Goal: Task Accomplishment & Management: Manage account settings

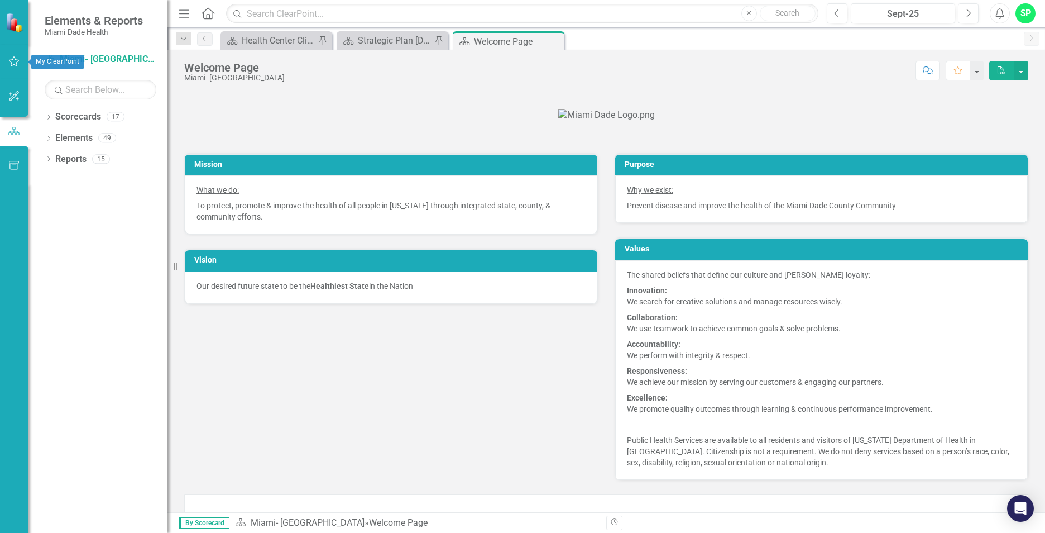
click at [14, 63] on icon "button" at bounding box center [14, 61] width 12 height 9
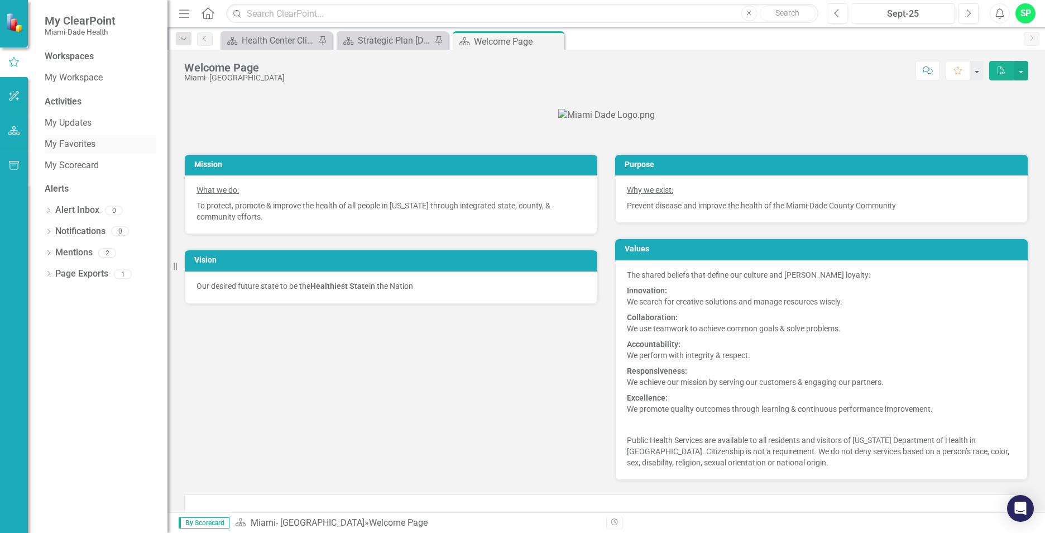
click at [80, 141] on link "My Favorites" at bounding box center [101, 144] width 112 height 13
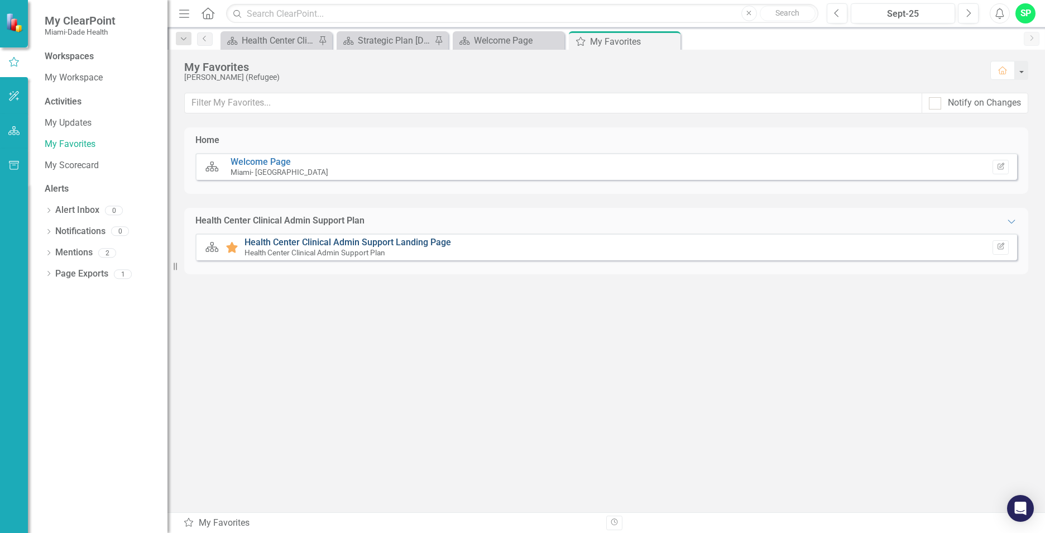
click at [265, 243] on link "Health Center Clinical Admin Support Landing Page" at bounding box center [347, 242] width 207 height 11
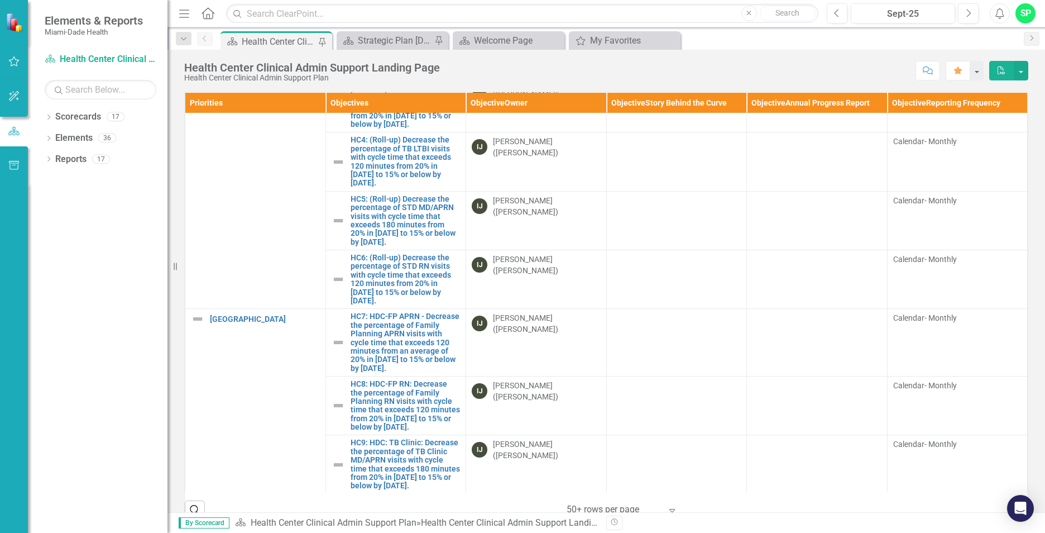
scroll to position [279, 0]
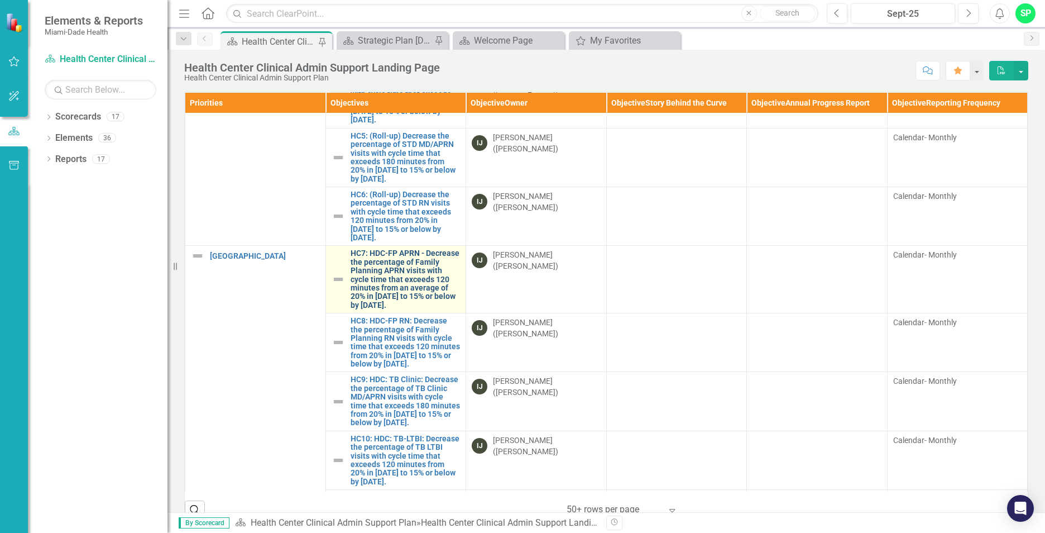
click at [381, 309] on link "HC7: HDC-FP APRN - Decrease the percentage of Family Planning APRN visits with …" at bounding box center [406, 279] width 110 height 60
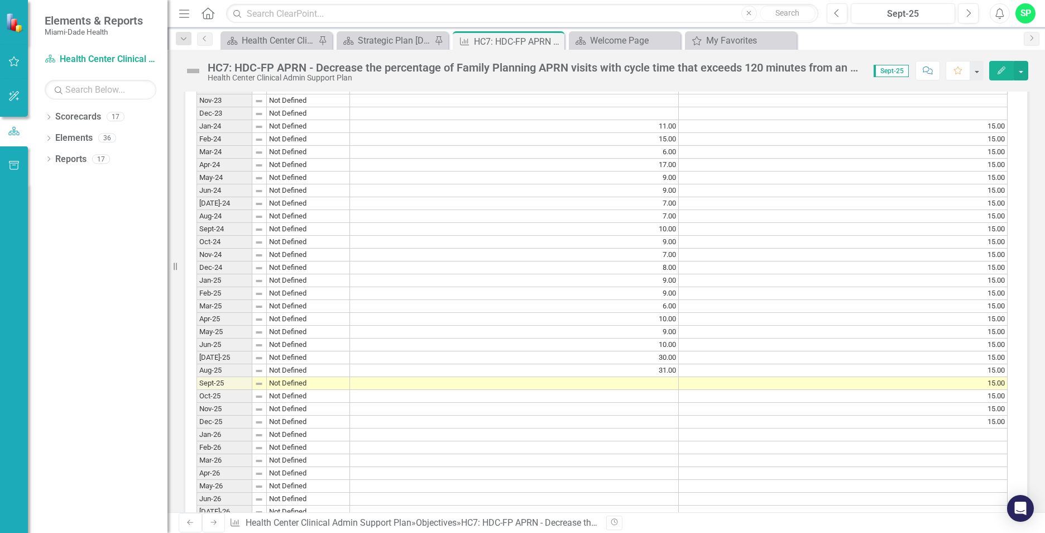
scroll to position [949, 0]
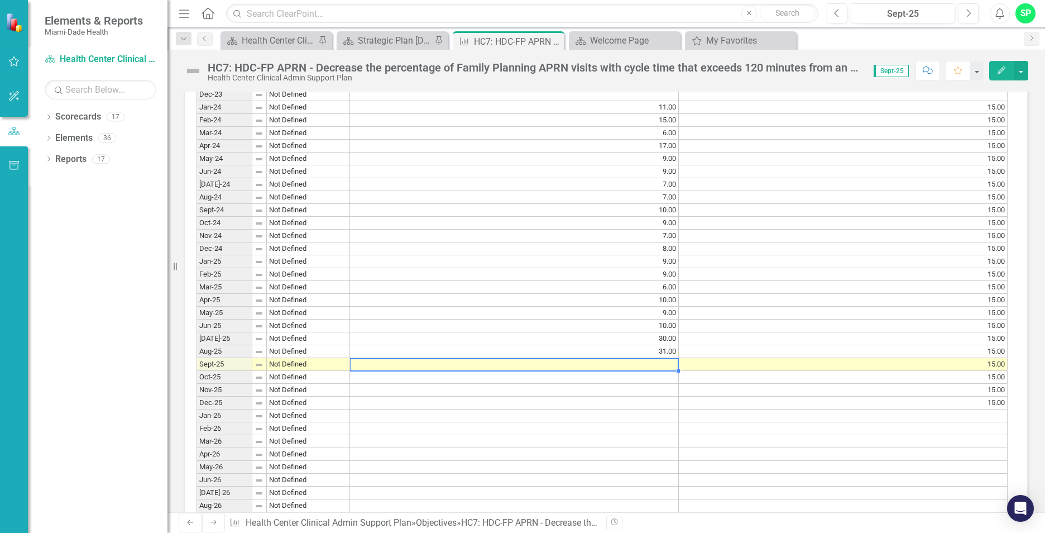
click at [665, 371] on td at bounding box center [514, 364] width 329 height 13
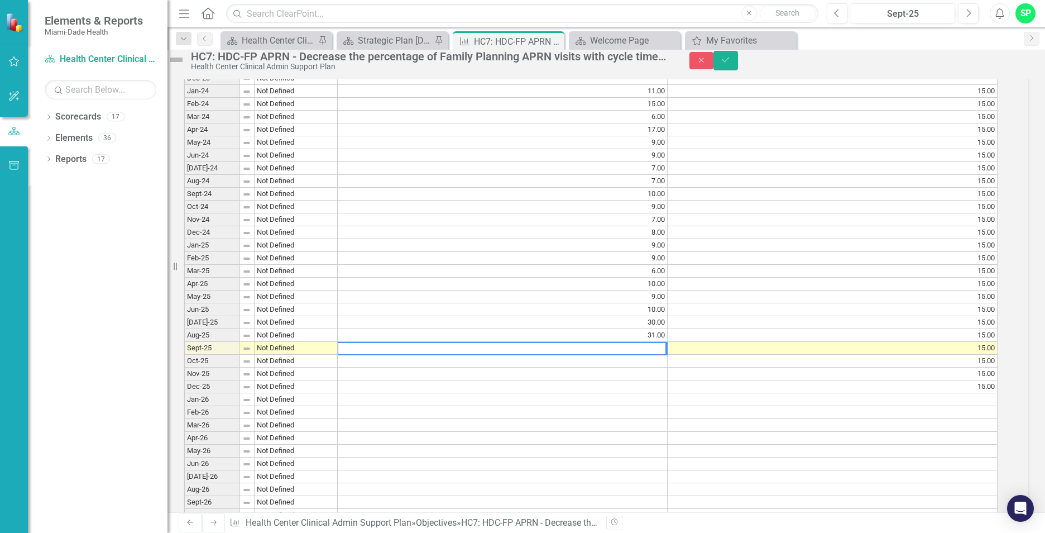
scroll to position [953, 0]
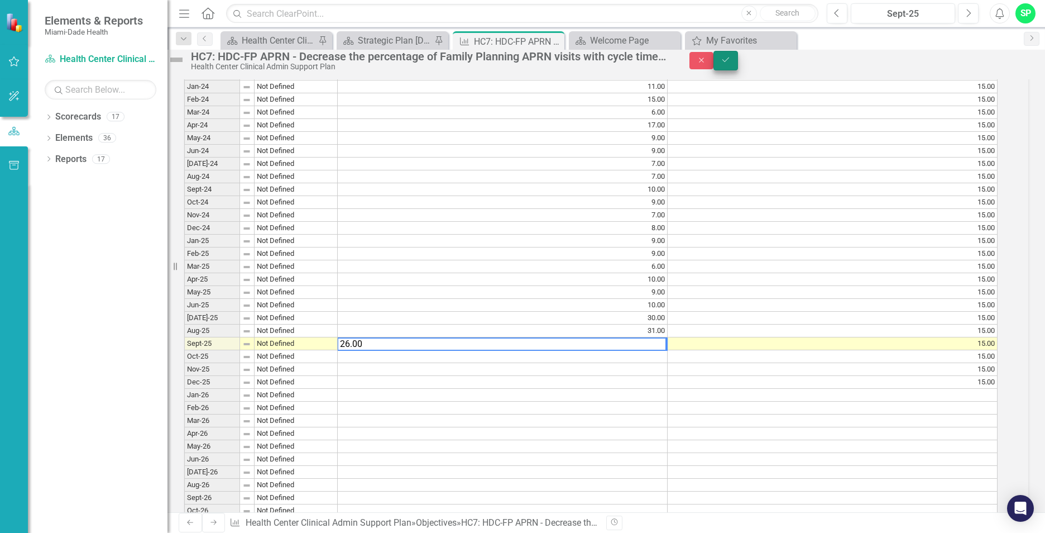
type textarea "26.00"
click at [738, 70] on button "Save" at bounding box center [725, 61] width 25 height 20
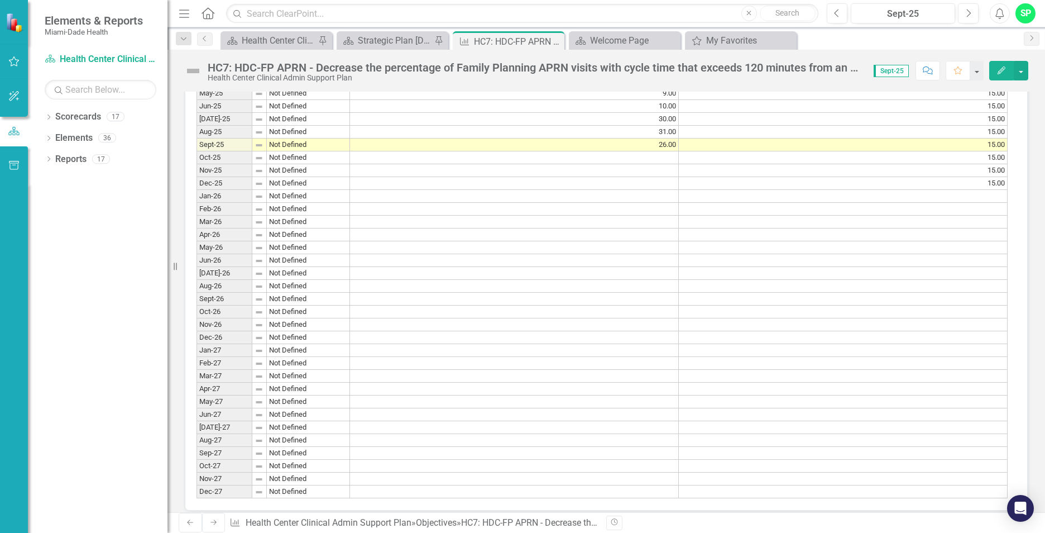
scroll to position [1172, 0]
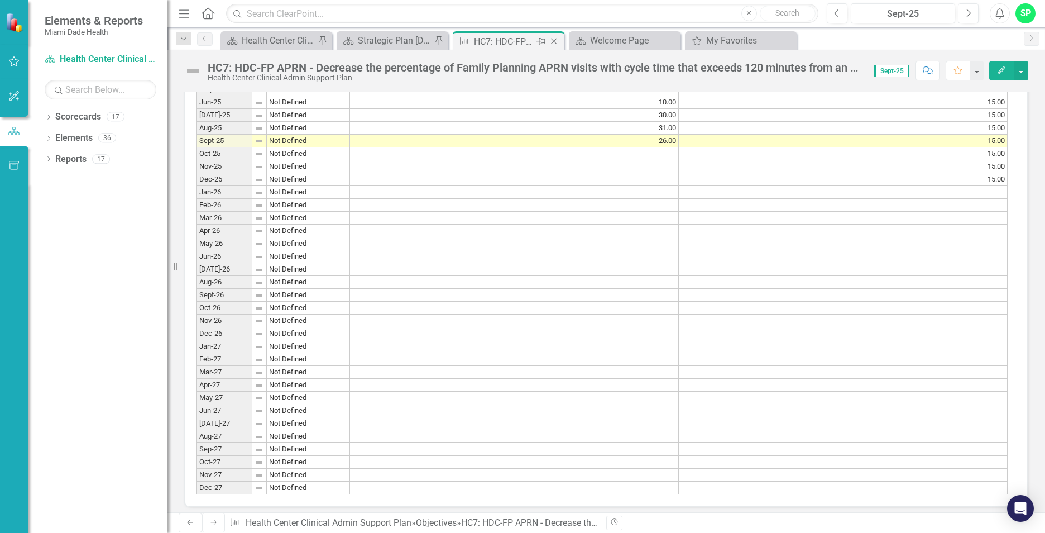
click at [555, 39] on icon "Close" at bounding box center [553, 41] width 11 height 9
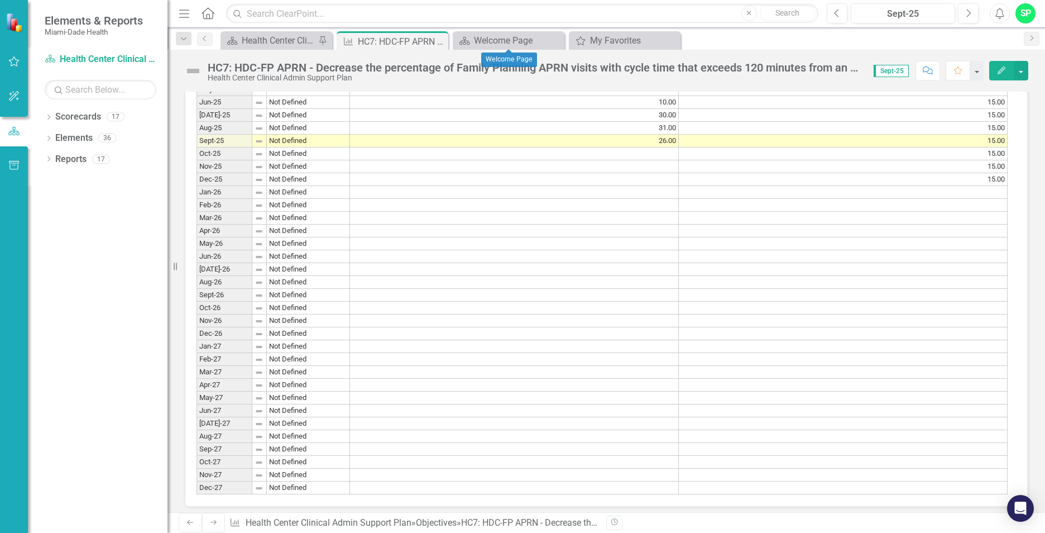
click at [0, 0] on icon "Close" at bounding box center [0, 0] width 0 height 0
click at [440, 41] on icon "Close" at bounding box center [437, 41] width 11 height 9
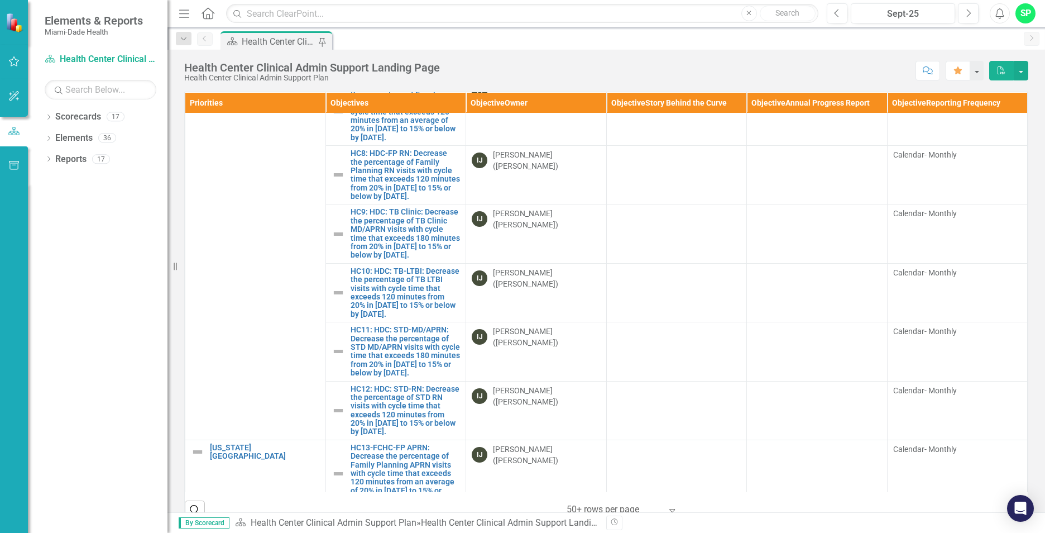
scroll to position [391, 0]
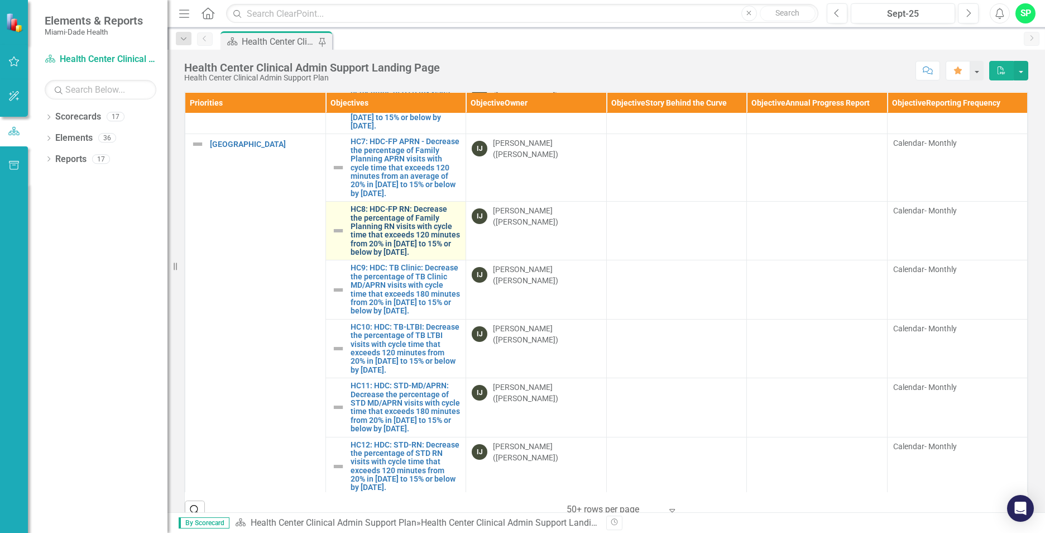
click at [382, 256] on link "HC8: HDC-FP RN: Decrease the percentage of Family Planning RN visits with cycle…" at bounding box center [406, 230] width 110 height 51
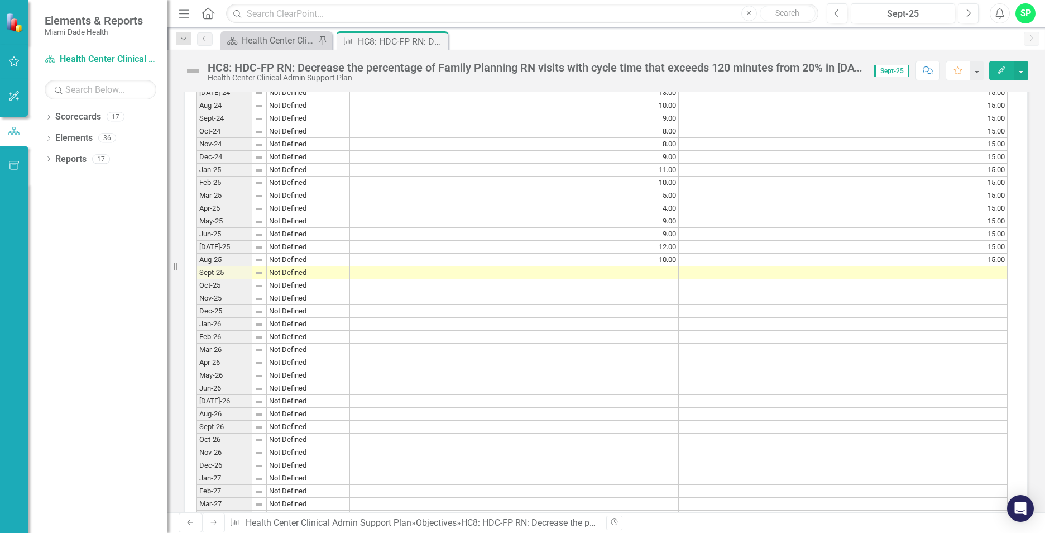
scroll to position [1061, 0]
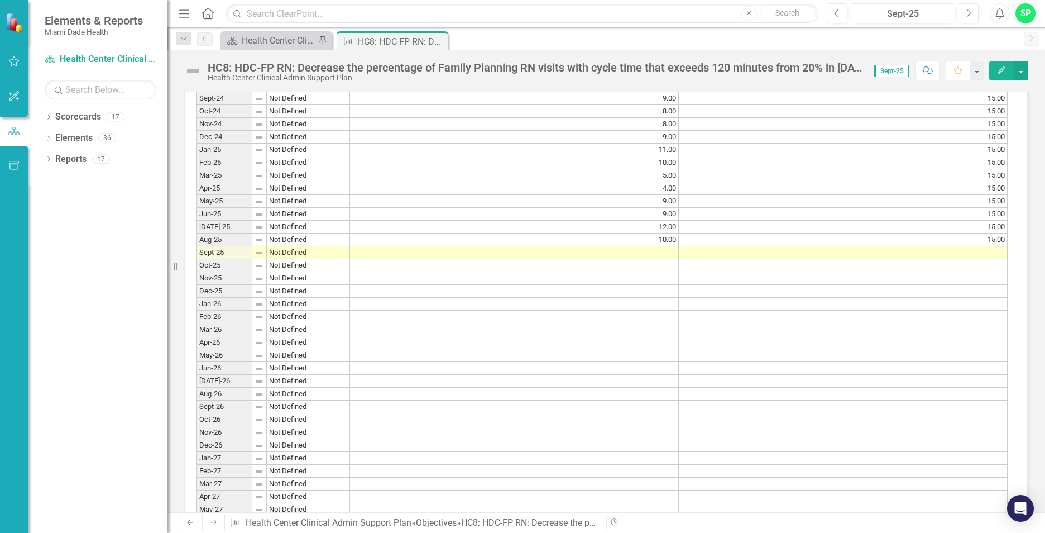
click at [649, 259] on td at bounding box center [514, 252] width 329 height 13
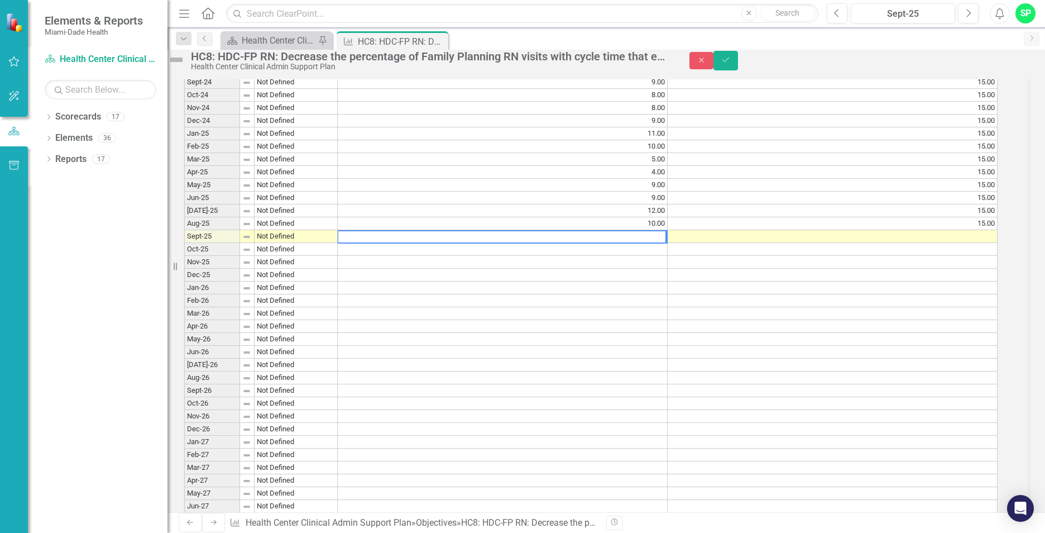
scroll to position [1065, 0]
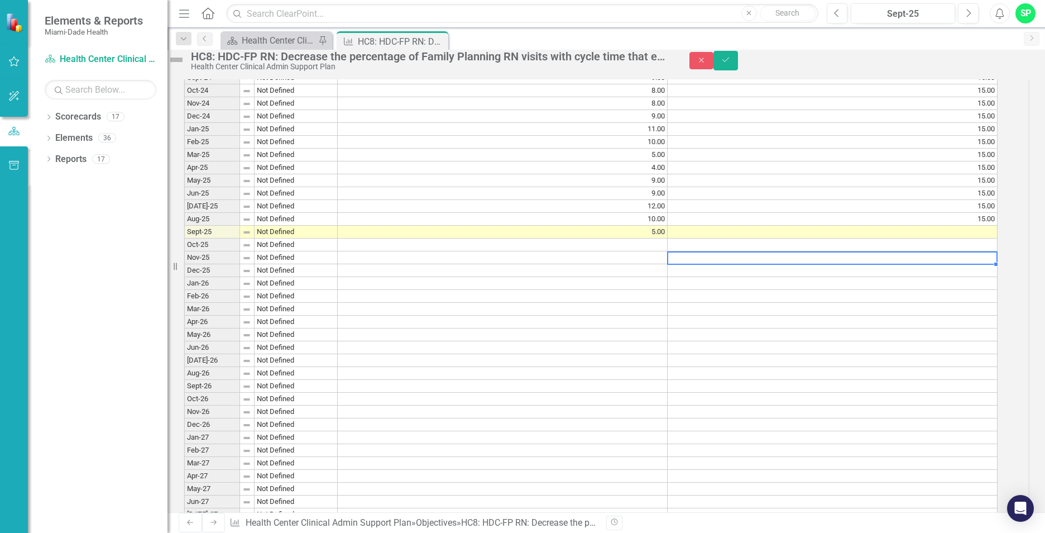
click at [184, 306] on div "Period Status Actual Value Input Target Value Input Jan-23 Not Defined Feb-23 N…" at bounding box center [184, 193] width 0 height 784
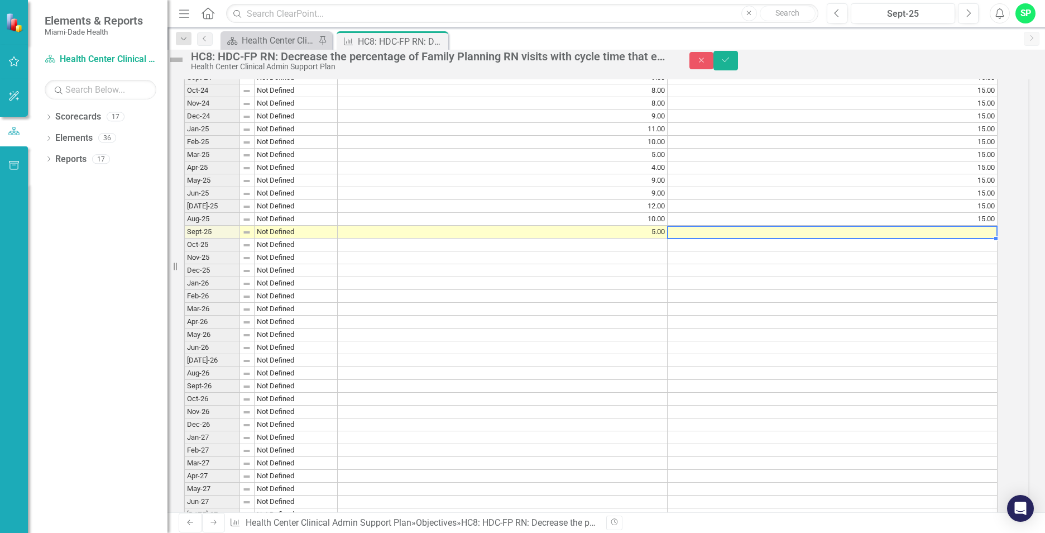
click at [843, 238] on td at bounding box center [833, 232] width 330 height 13
type textarea "15.00"
click at [731, 64] on icon "Save" at bounding box center [726, 60] width 10 height 8
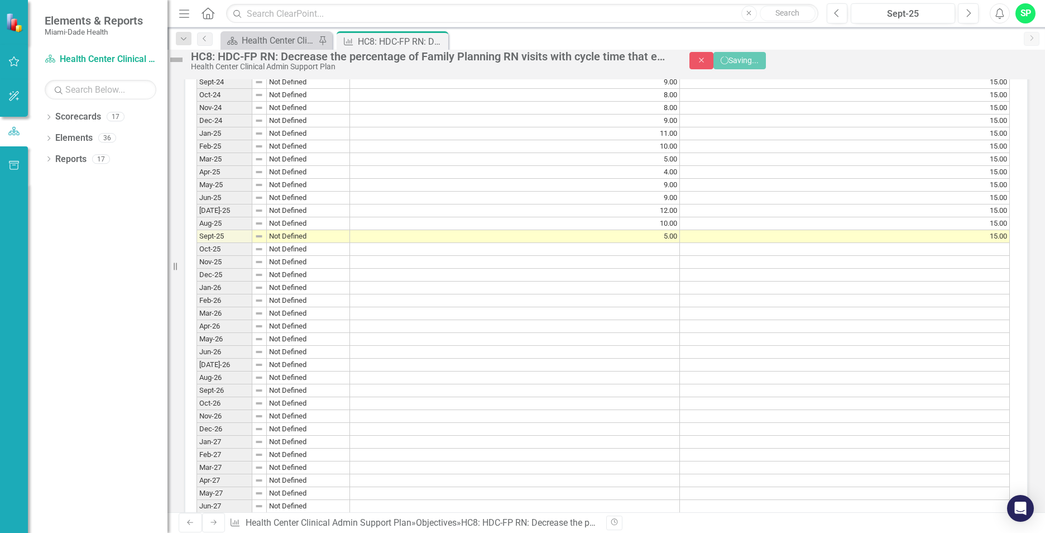
scroll to position [1061, 0]
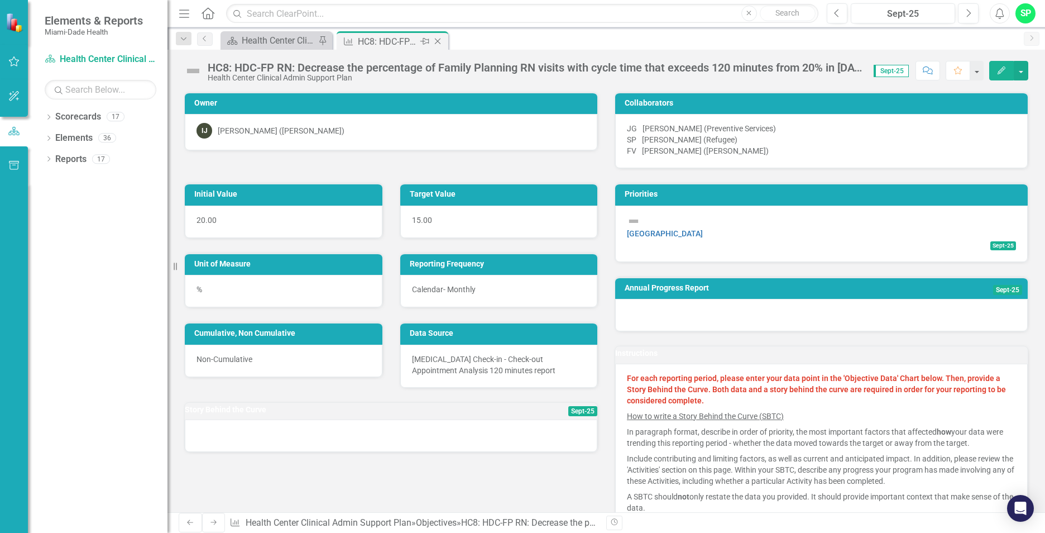
click at [437, 41] on icon "Close" at bounding box center [437, 41] width 11 height 9
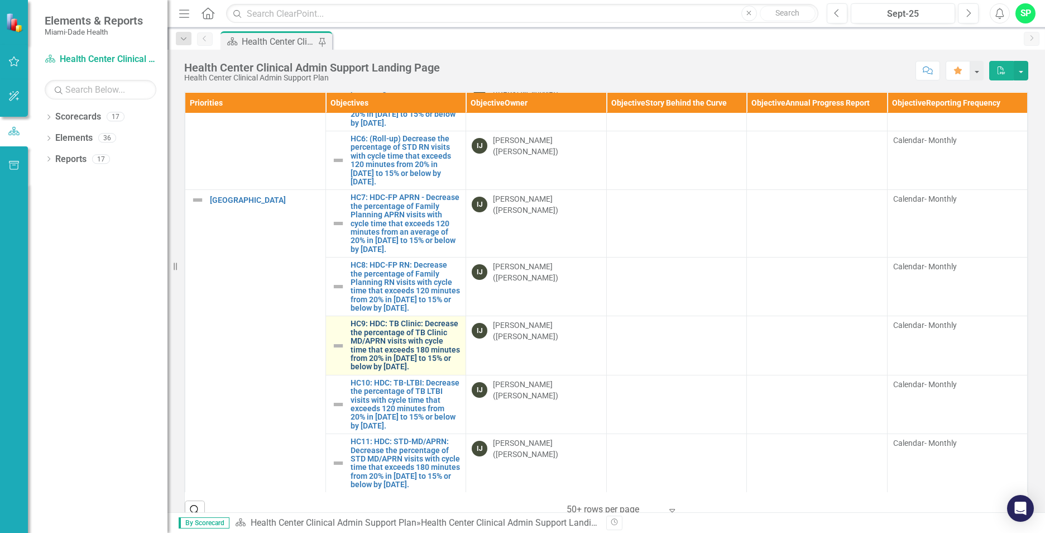
scroll to position [391, 0]
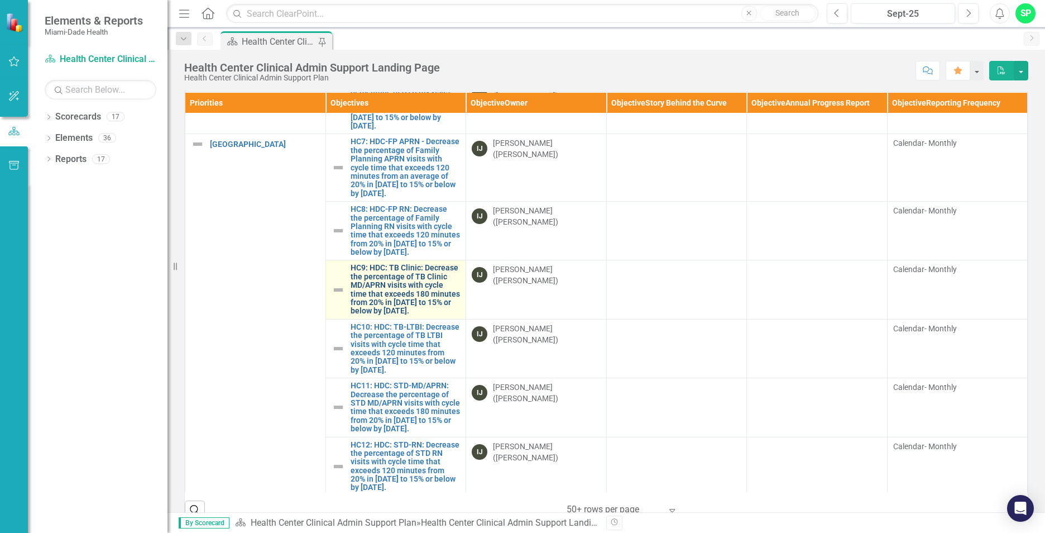
click at [410, 315] on link "HC9: HDC: TB Clinic: Decrease the percentage of TB Clinic MD/APRN visits with c…" at bounding box center [406, 288] width 110 height 51
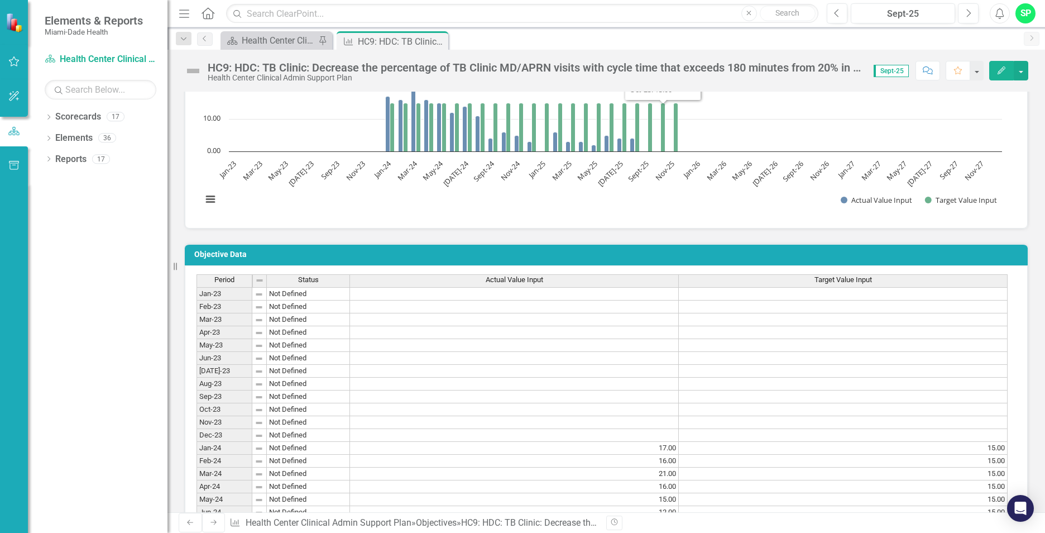
scroll to position [837, 0]
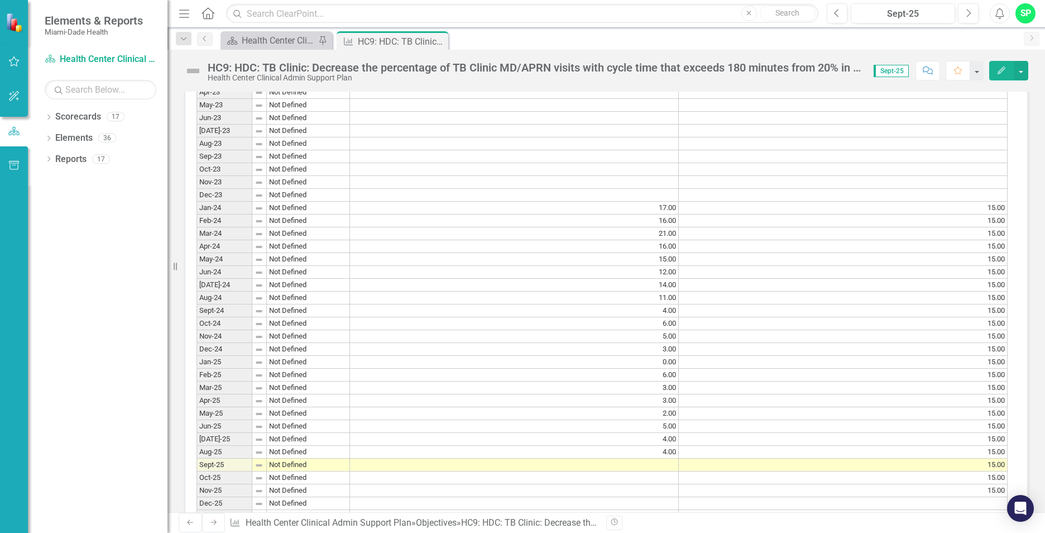
click at [653, 471] on td at bounding box center [514, 464] width 329 height 13
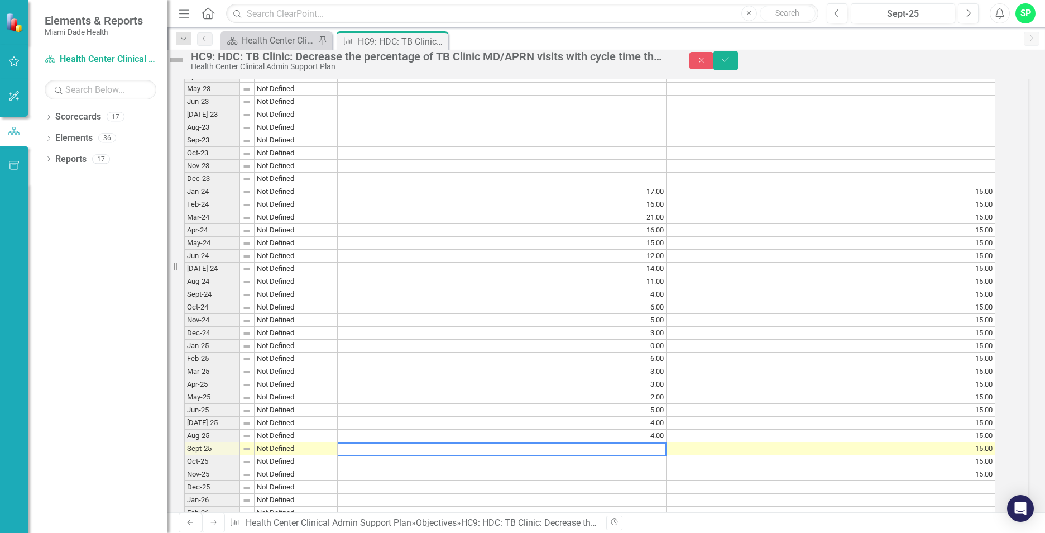
scroll to position [842, 0]
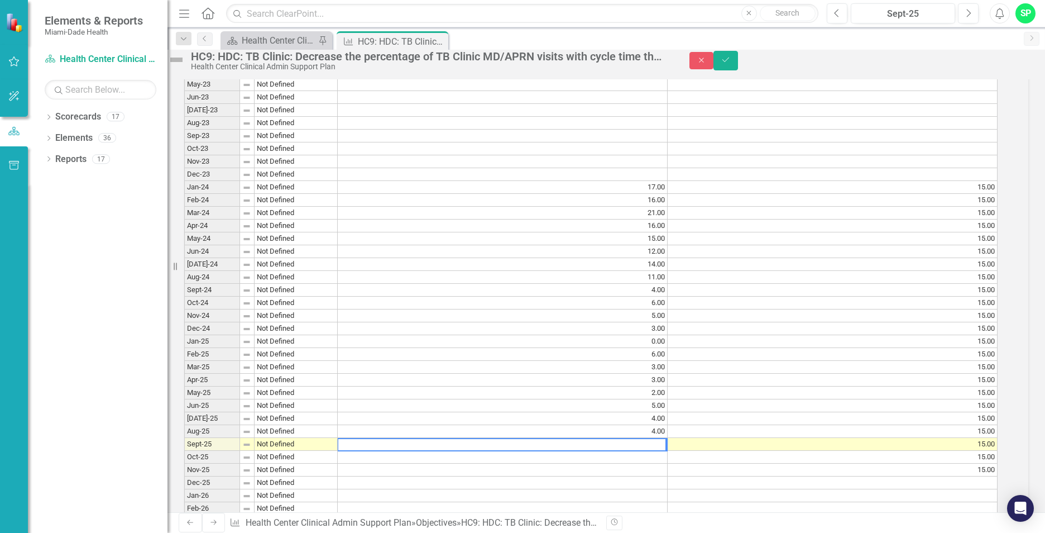
click at [665, 451] on textarea at bounding box center [501, 444] width 329 height 13
type textarea "1.00"
click at [731, 64] on icon "Save" at bounding box center [726, 60] width 10 height 8
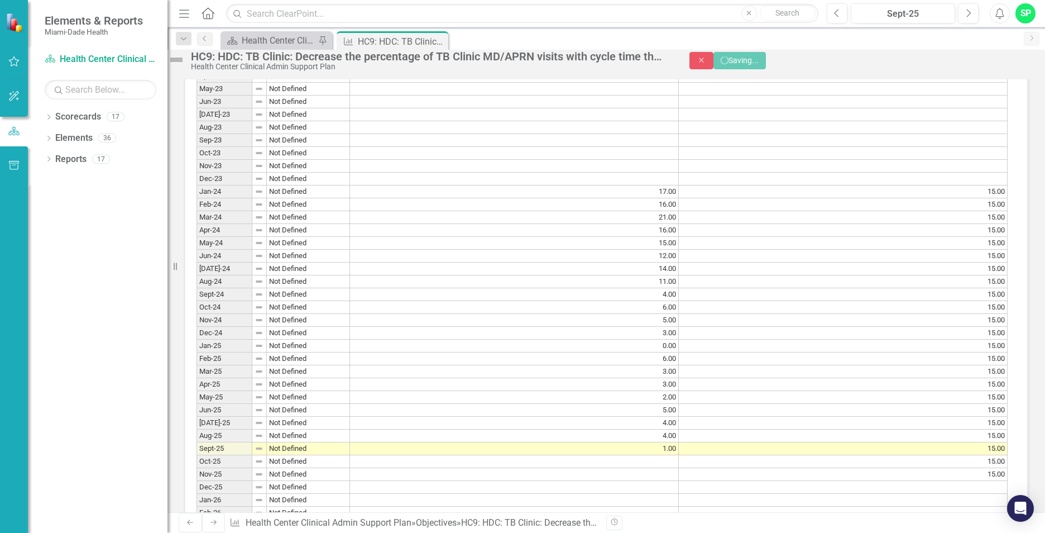
scroll to position [837, 0]
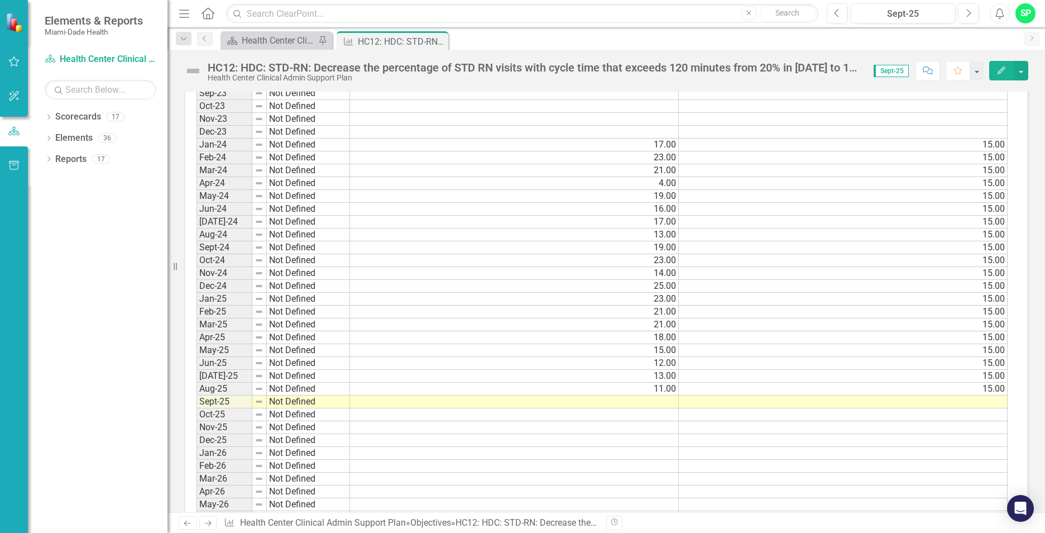
scroll to position [1172, 0]
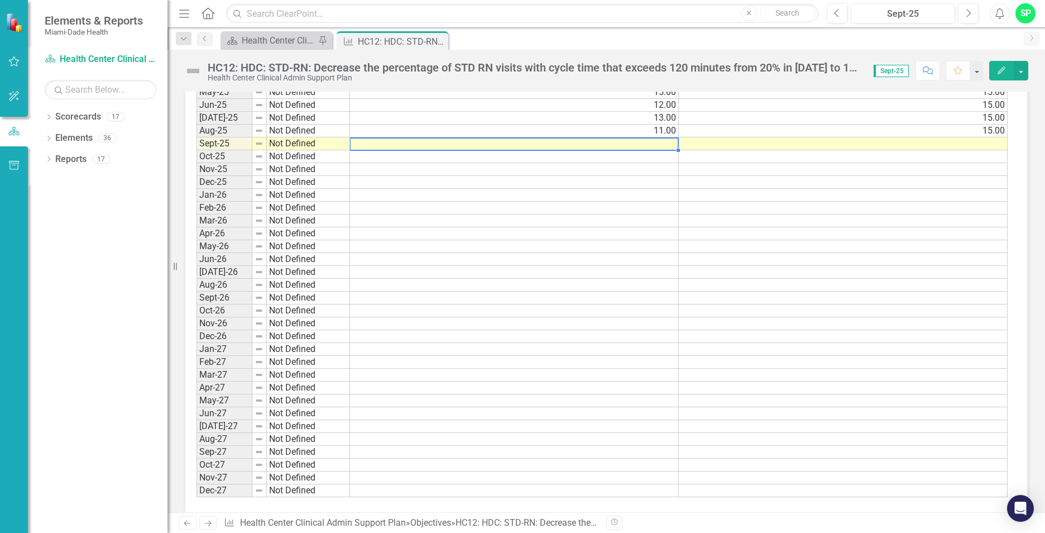
click at [654, 146] on td at bounding box center [514, 143] width 329 height 13
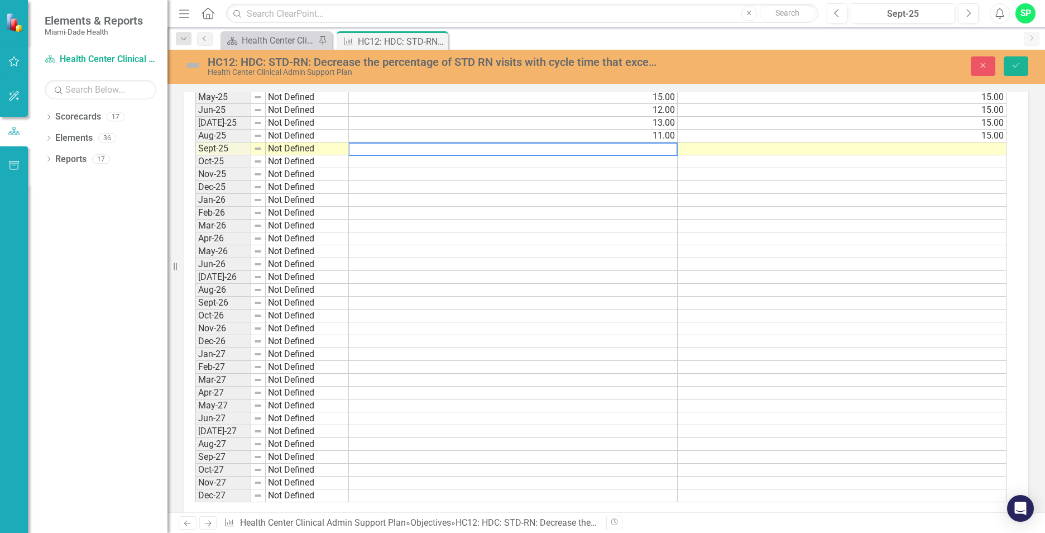
scroll to position [1177, 0]
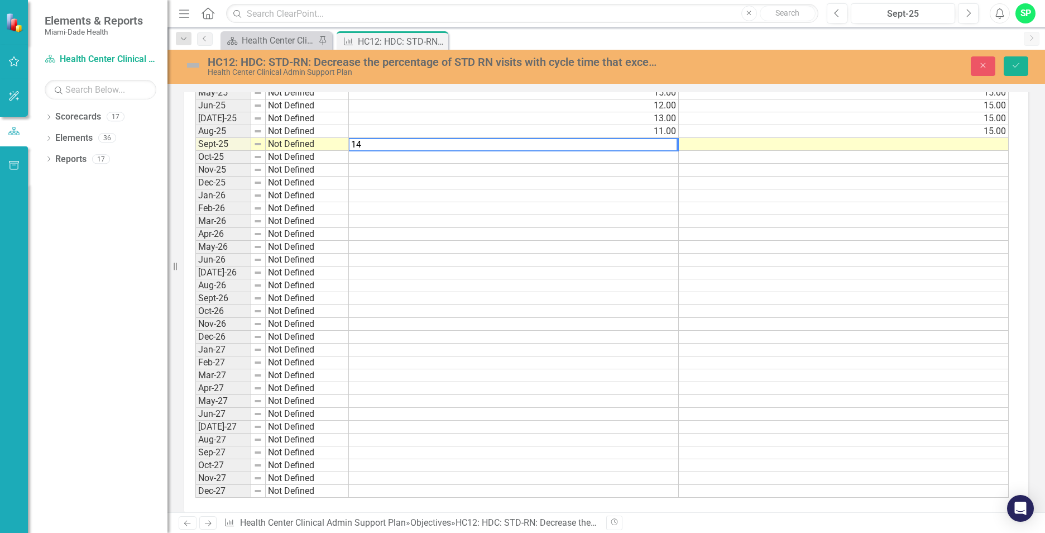
type textarea "14"
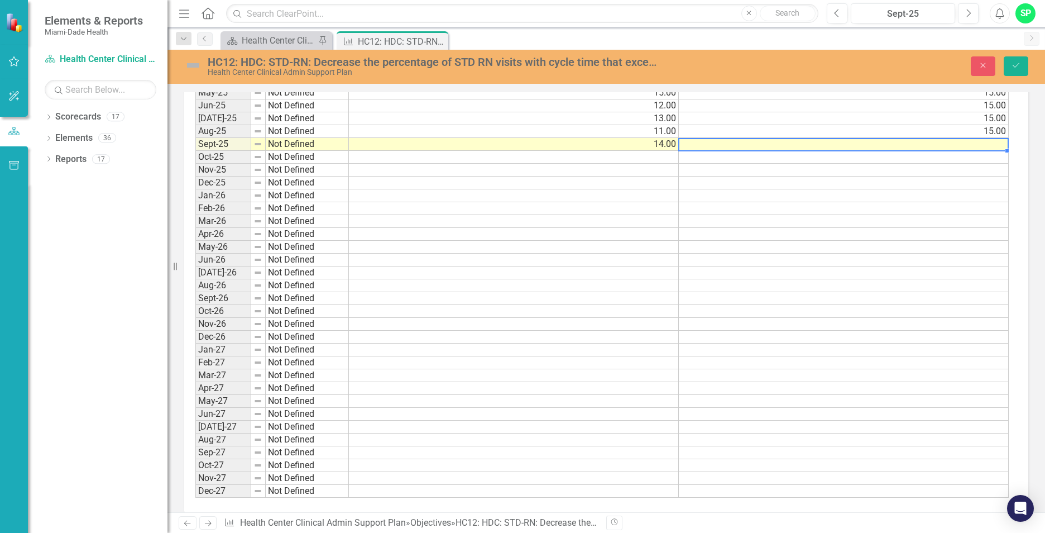
click at [759, 144] on td at bounding box center [844, 144] width 330 height 13
type textarea "15.00"
click at [1013, 65] on icon "Save" at bounding box center [1016, 65] width 10 height 8
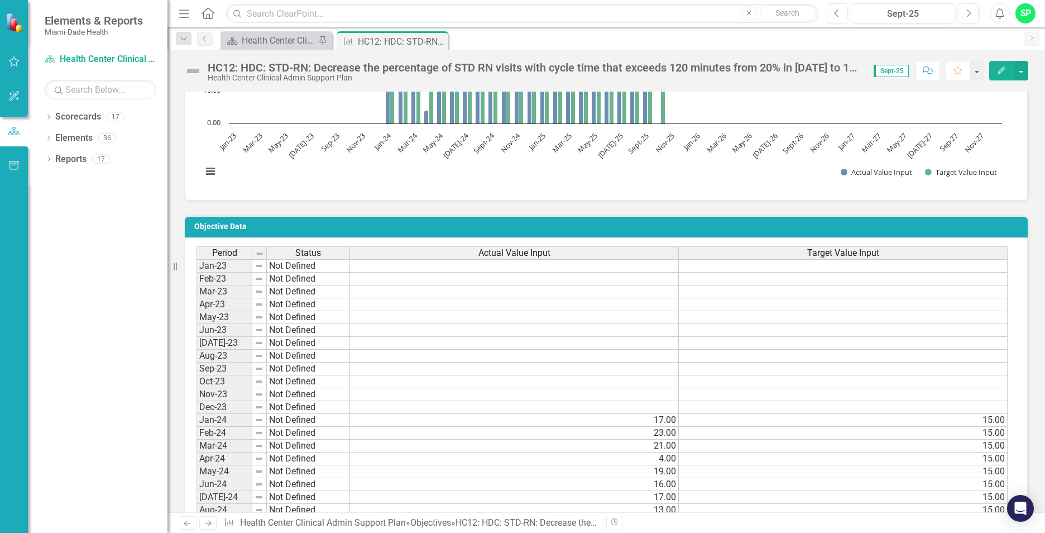
scroll to position [614, 0]
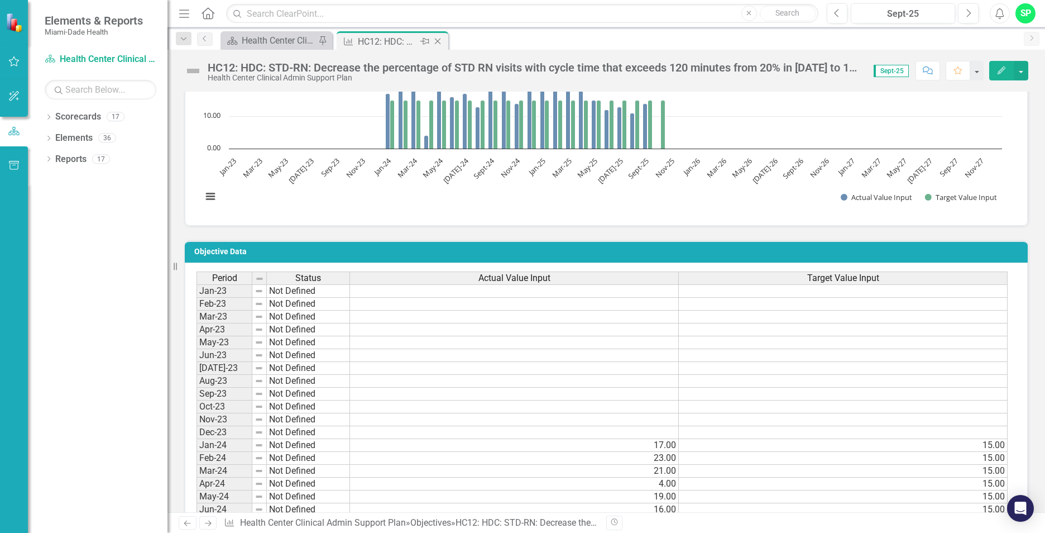
click at [439, 40] on icon "Close" at bounding box center [437, 41] width 11 height 9
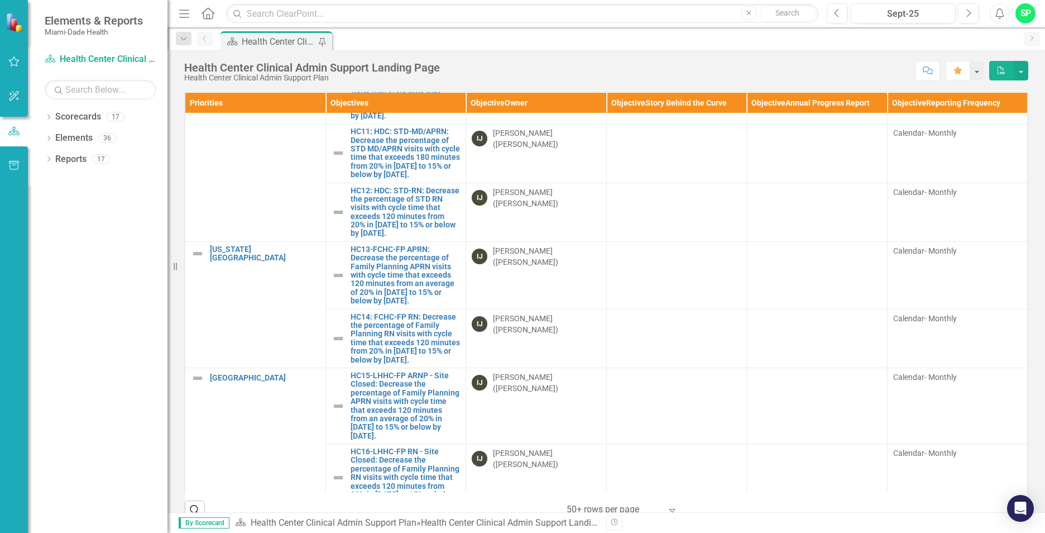
scroll to position [670, 0]
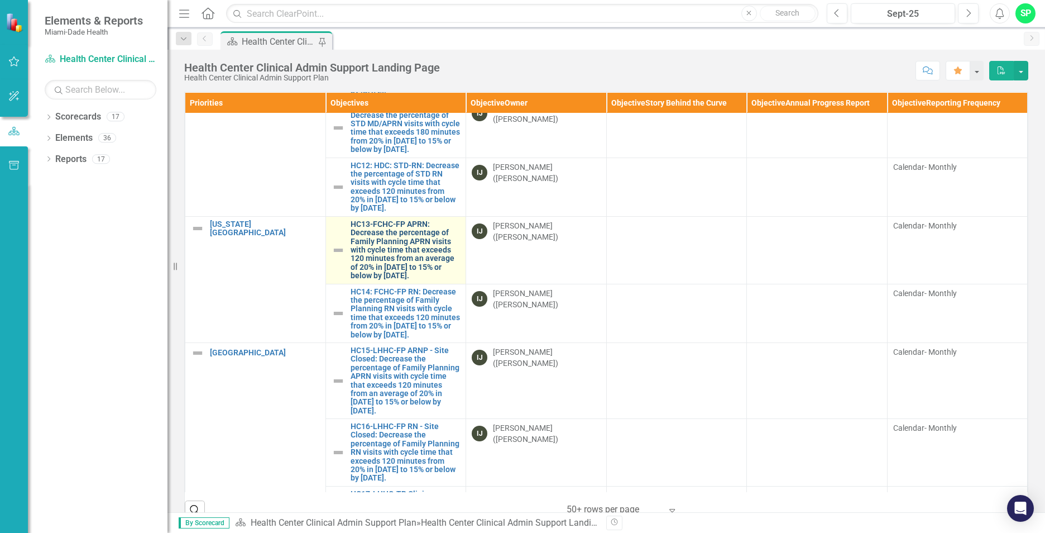
click at [386, 280] on link "HC13-FCHC-FP APRN: Decrease the percentage of Family Planning APRN visits with …" at bounding box center [406, 250] width 110 height 60
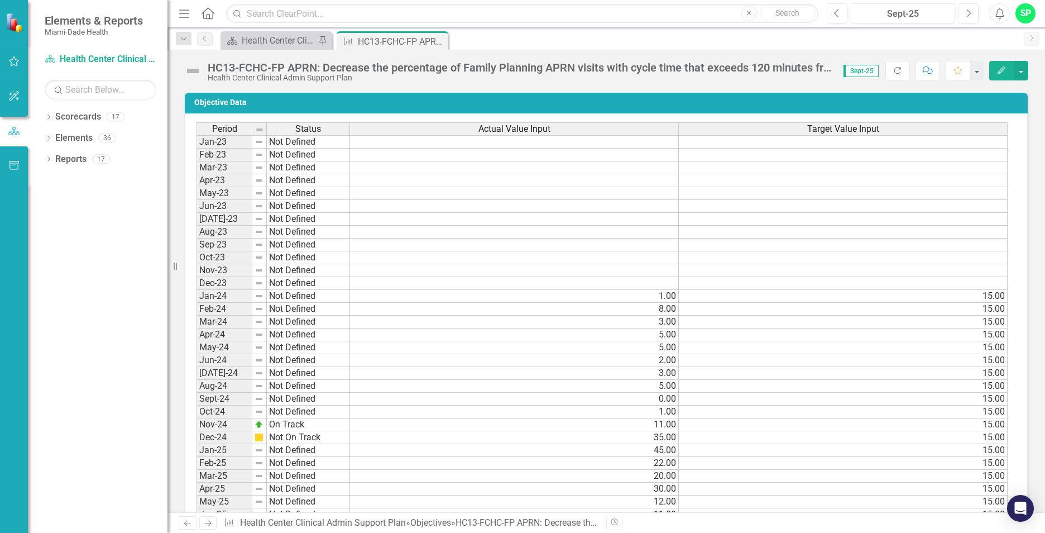
scroll to position [1061, 0]
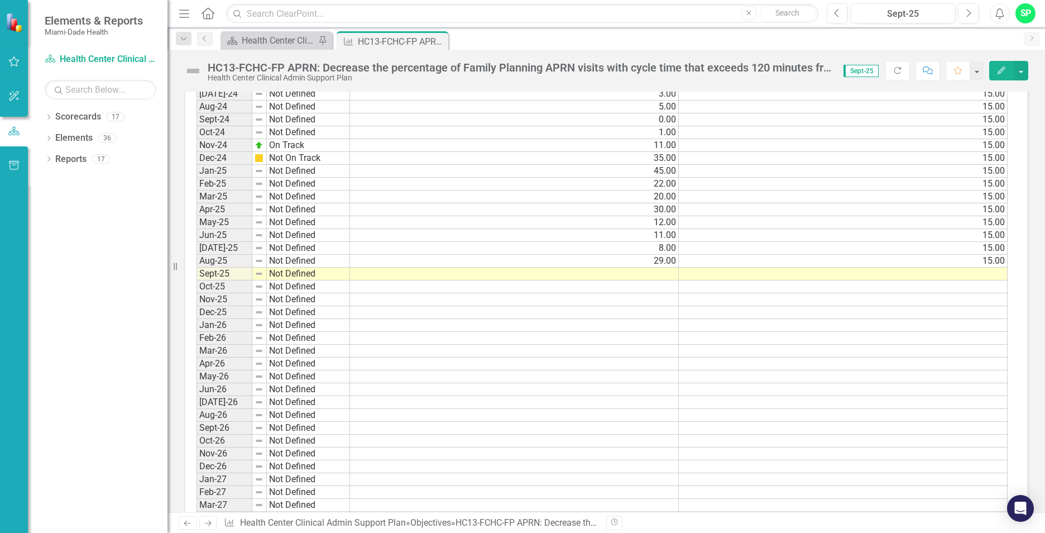
click at [660, 273] on td at bounding box center [514, 273] width 329 height 13
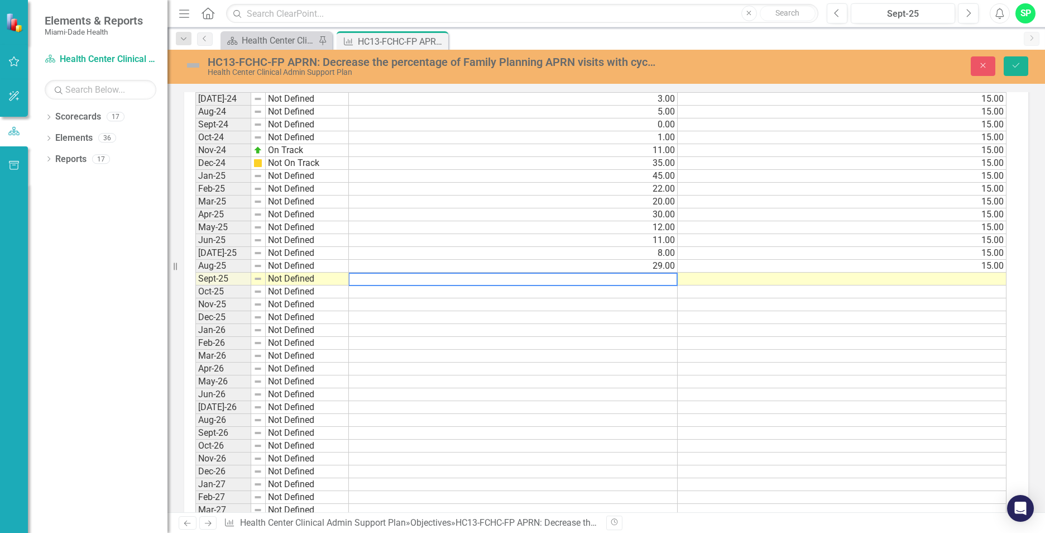
scroll to position [1065, 0]
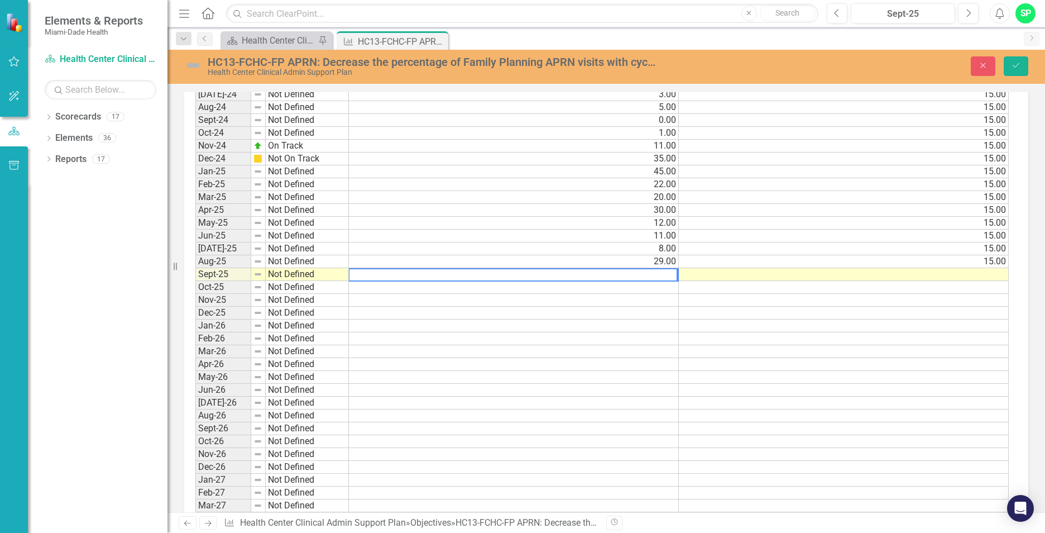
type textarea "7"
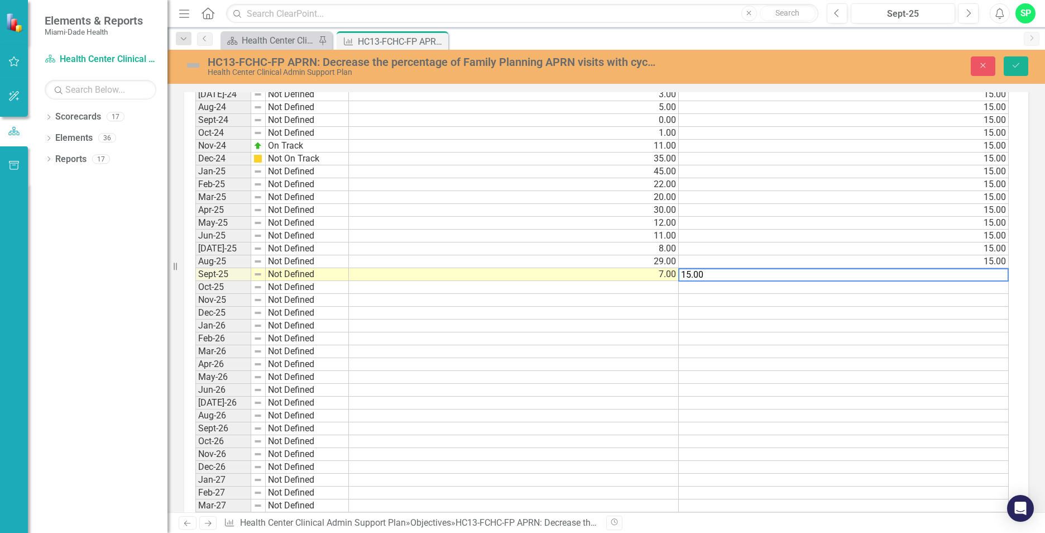
type textarea "15.00"
click at [731, 286] on td at bounding box center [844, 287] width 330 height 13
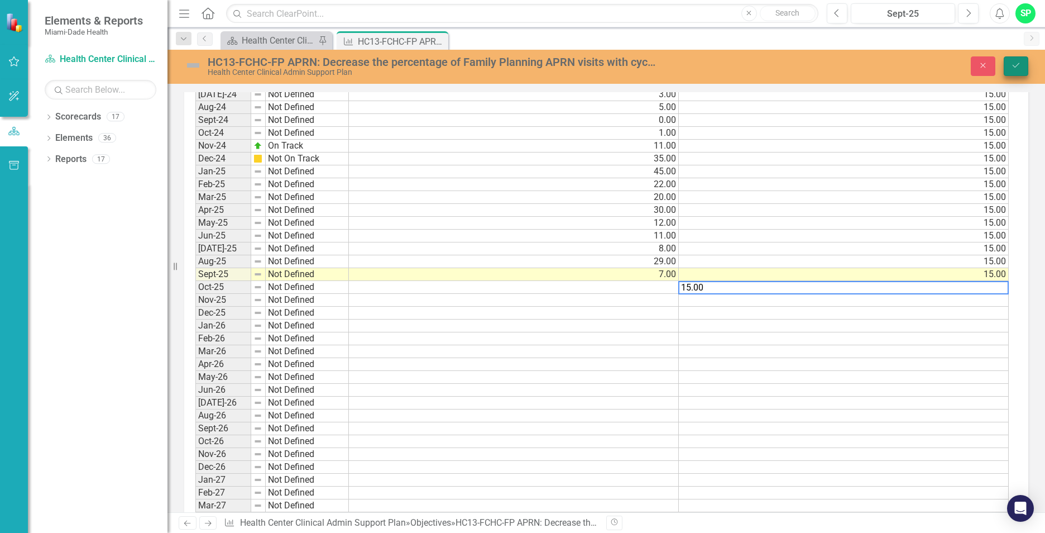
type textarea "15.00"
click at [1010, 63] on button "Save" at bounding box center [1016, 66] width 25 height 20
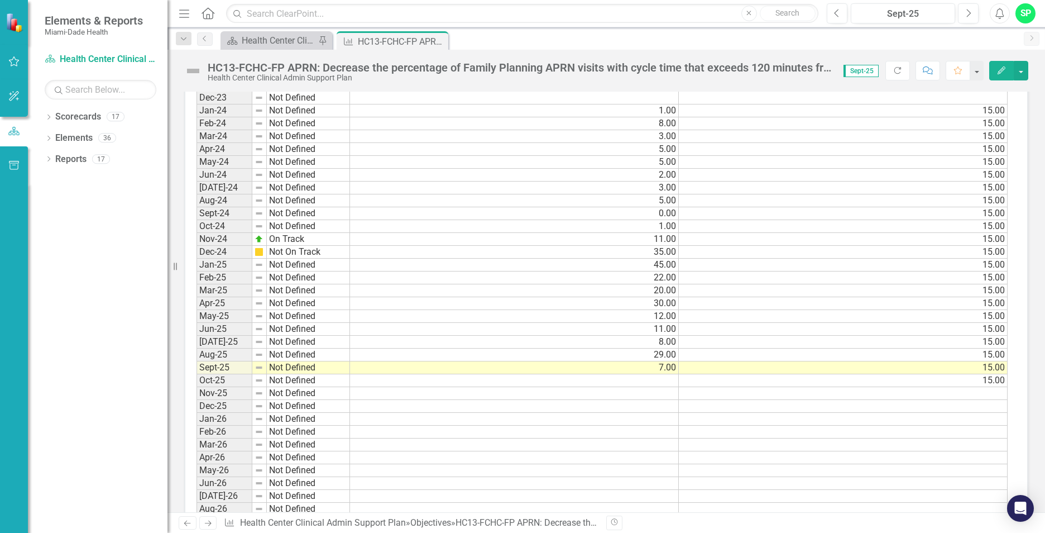
scroll to position [1005, 0]
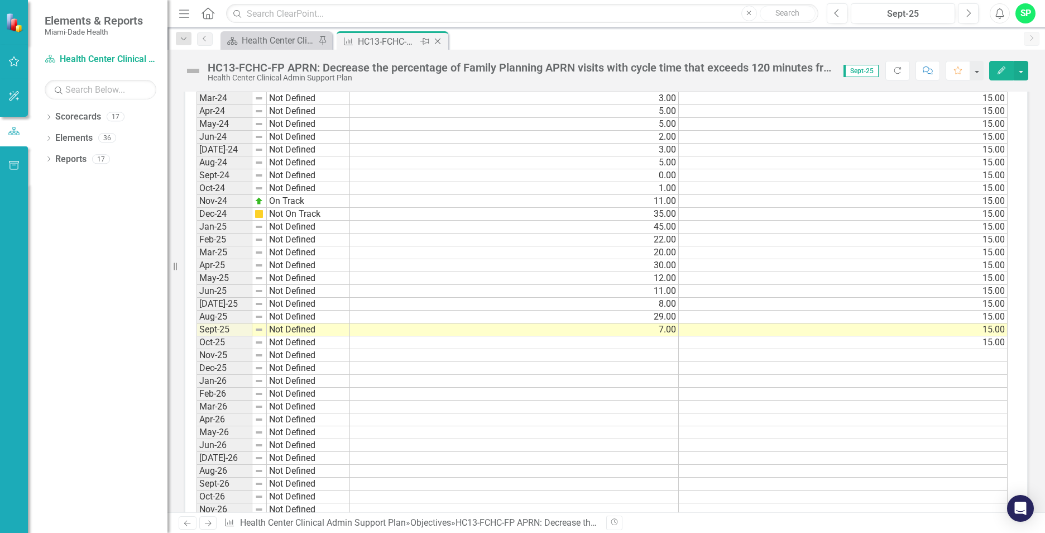
click at [440, 40] on icon "Close" at bounding box center [437, 41] width 11 height 9
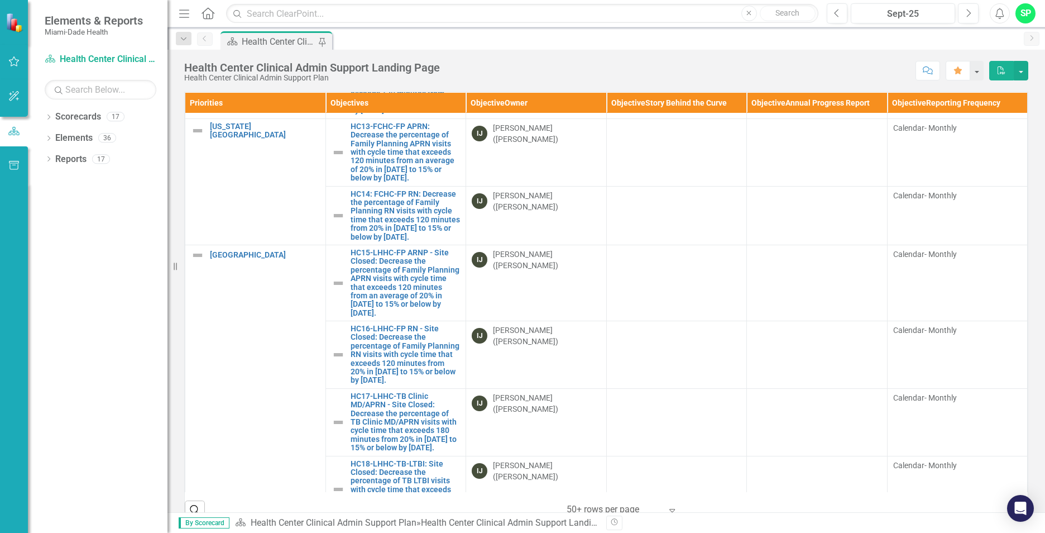
scroll to position [781, 0]
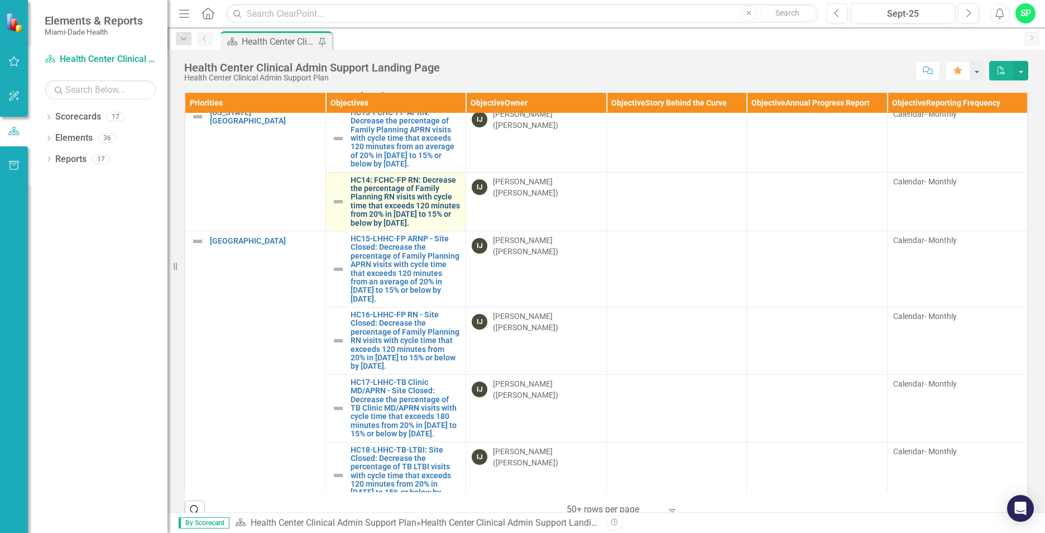
click at [390, 227] on link "HC14: FCHC-FP RN: Decrease the percentage of Family Planning RN visits with cyc…" at bounding box center [406, 201] width 110 height 51
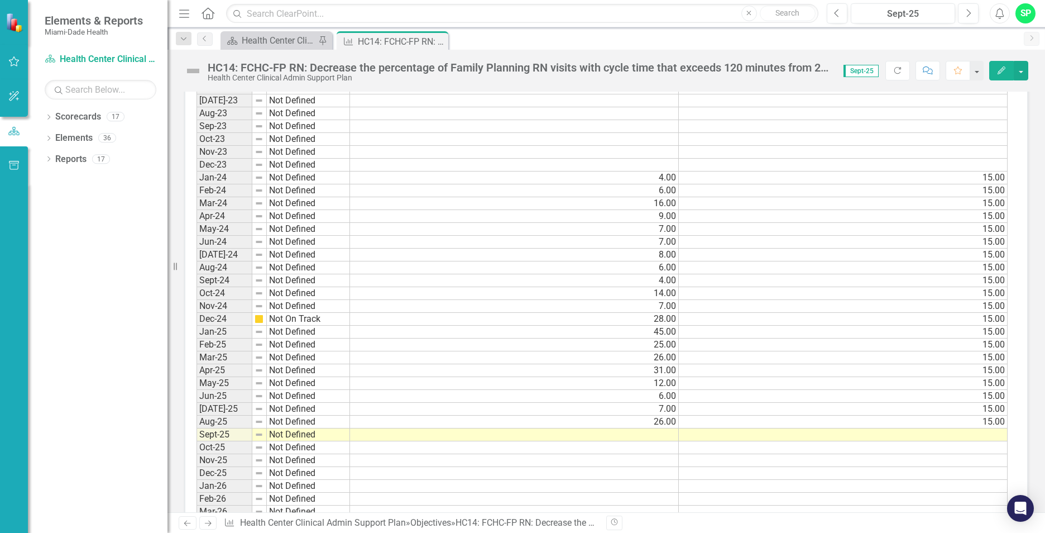
scroll to position [949, 0]
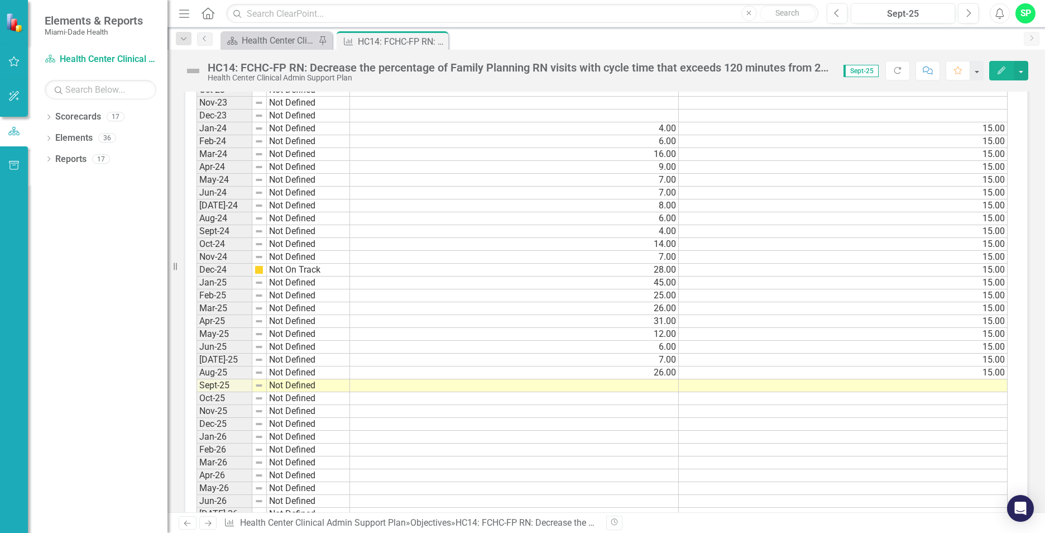
click at [669, 384] on td at bounding box center [514, 385] width 329 height 13
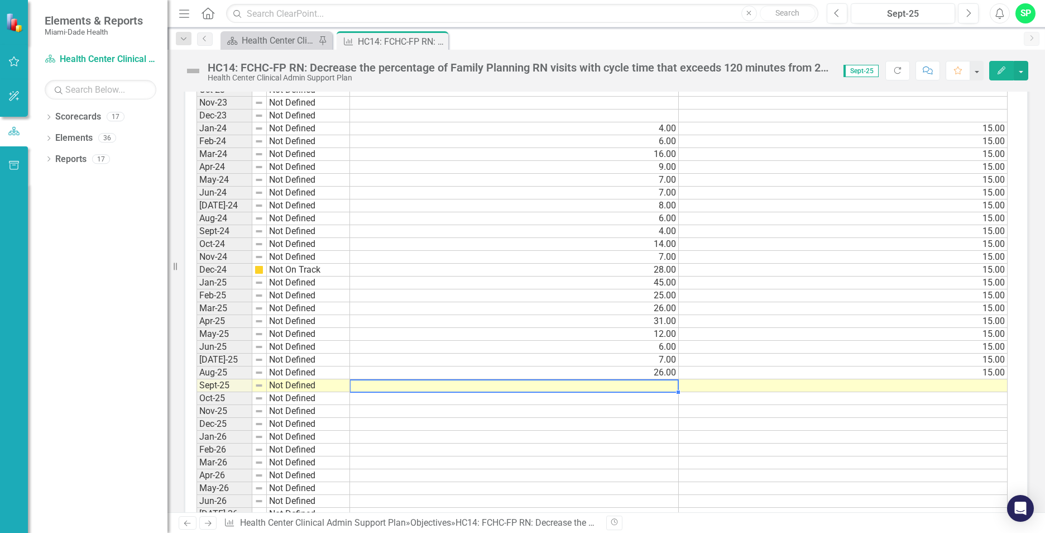
click at [669, 384] on td at bounding box center [514, 385] width 329 height 13
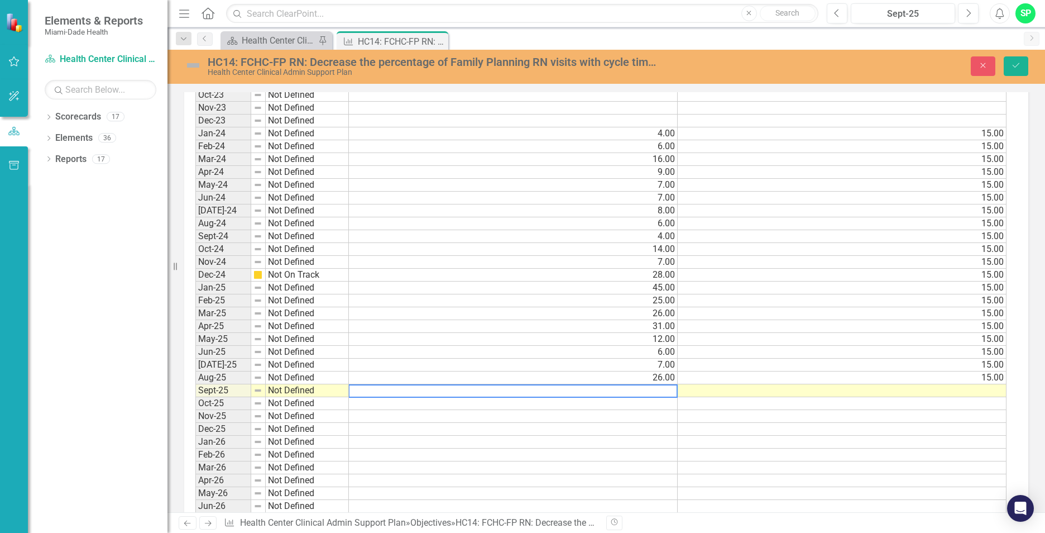
scroll to position [953, 0]
type textarea "21"
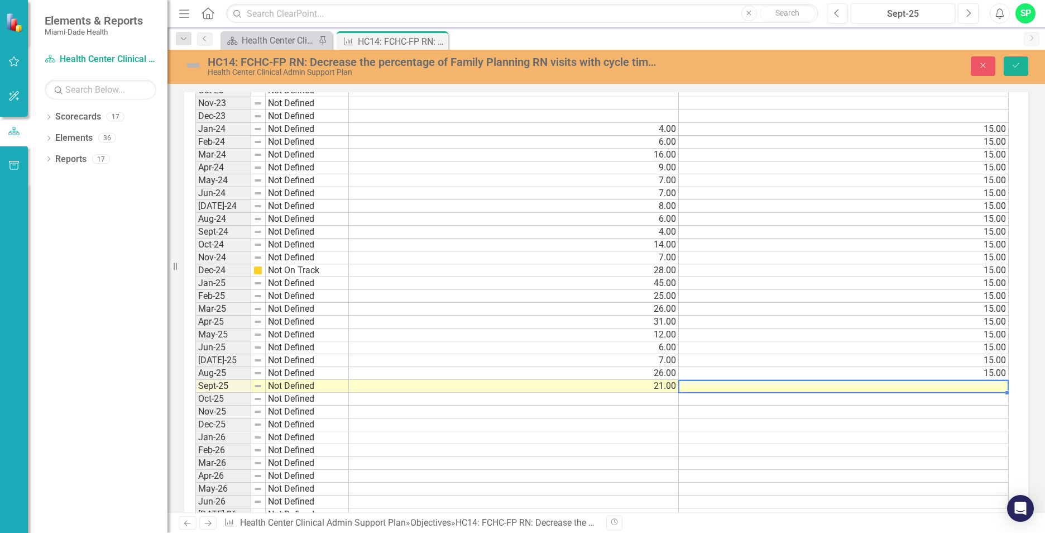
click at [902, 389] on td at bounding box center [844, 386] width 330 height 13
click at [900, 389] on td at bounding box center [844, 386] width 330 height 13
type textarea "15.00"
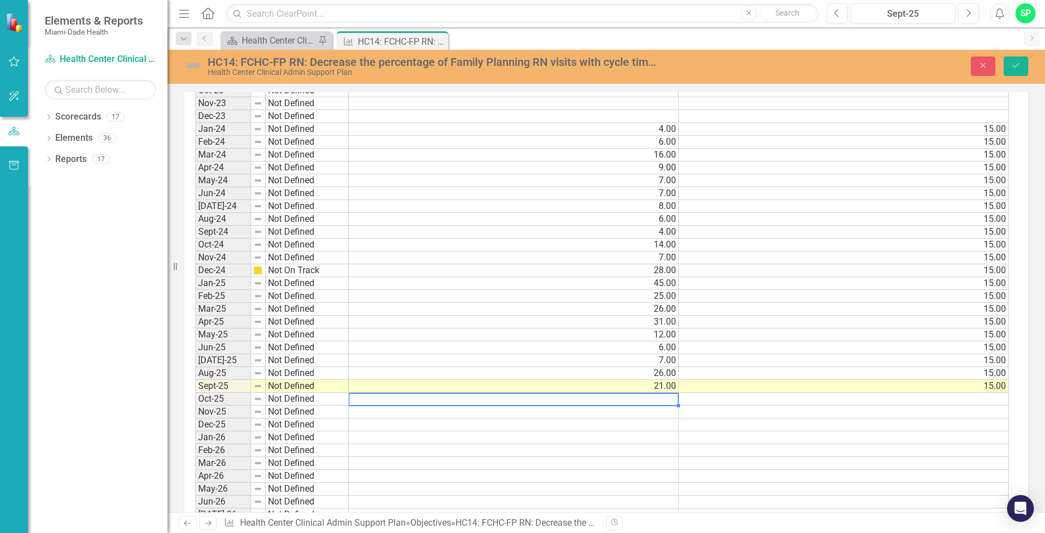
click at [663, 394] on td at bounding box center [514, 398] width 330 height 13
click at [985, 396] on td at bounding box center [844, 398] width 330 height 13
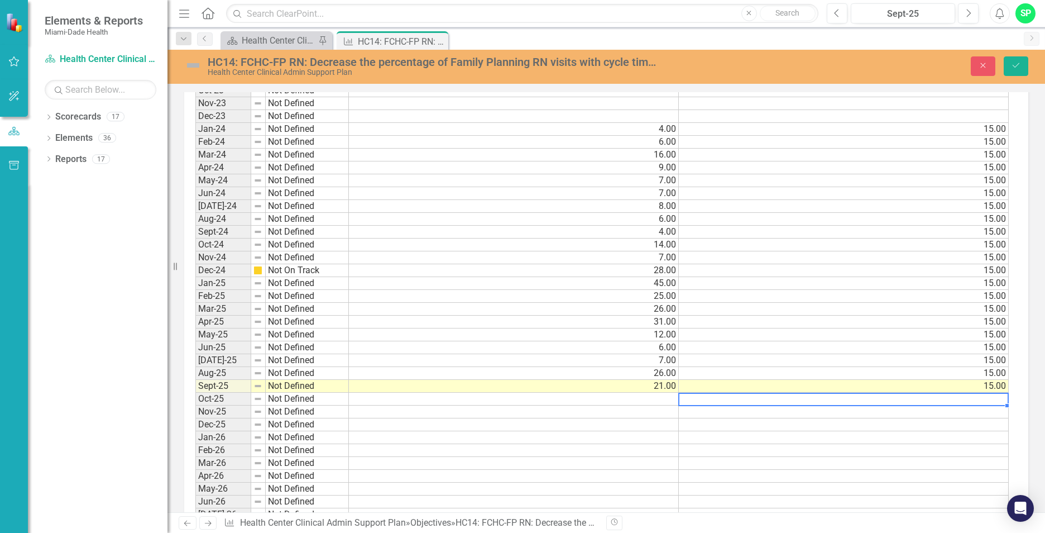
click at [985, 396] on td at bounding box center [844, 398] width 330 height 13
type textarea "15.00"
click at [1024, 70] on button "Save" at bounding box center [1016, 66] width 25 height 20
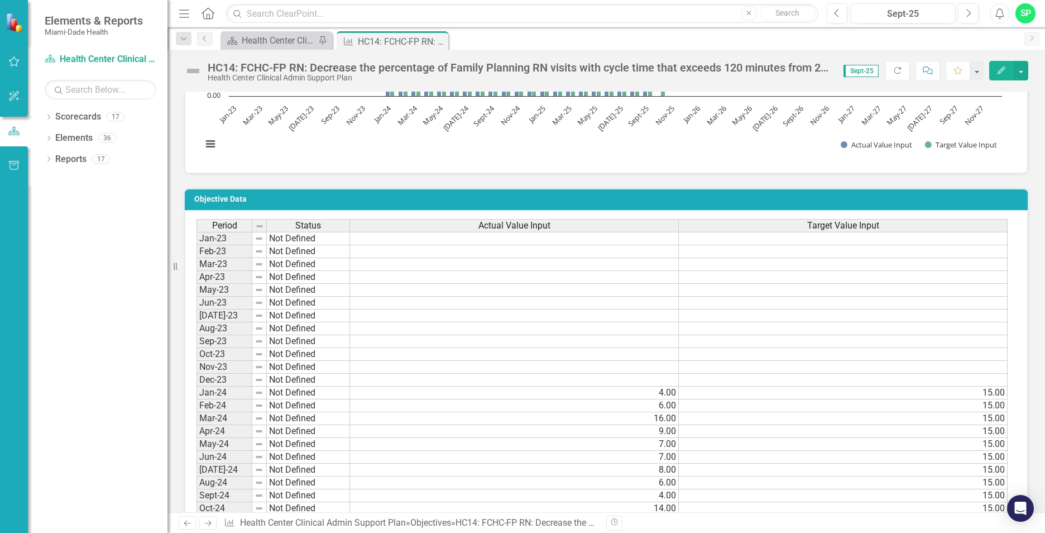
scroll to position [670, 0]
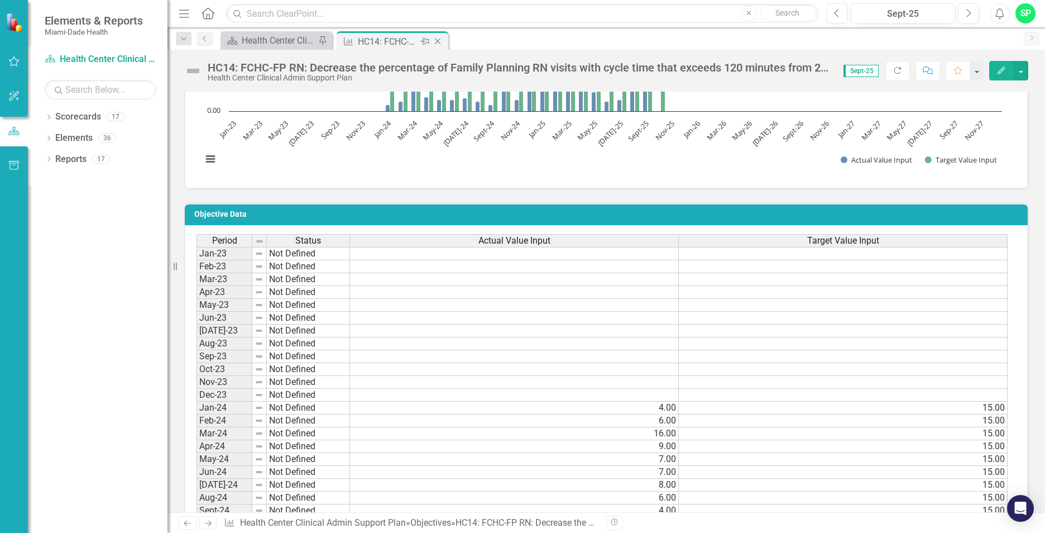
click at [438, 39] on icon "Close" at bounding box center [437, 41] width 11 height 9
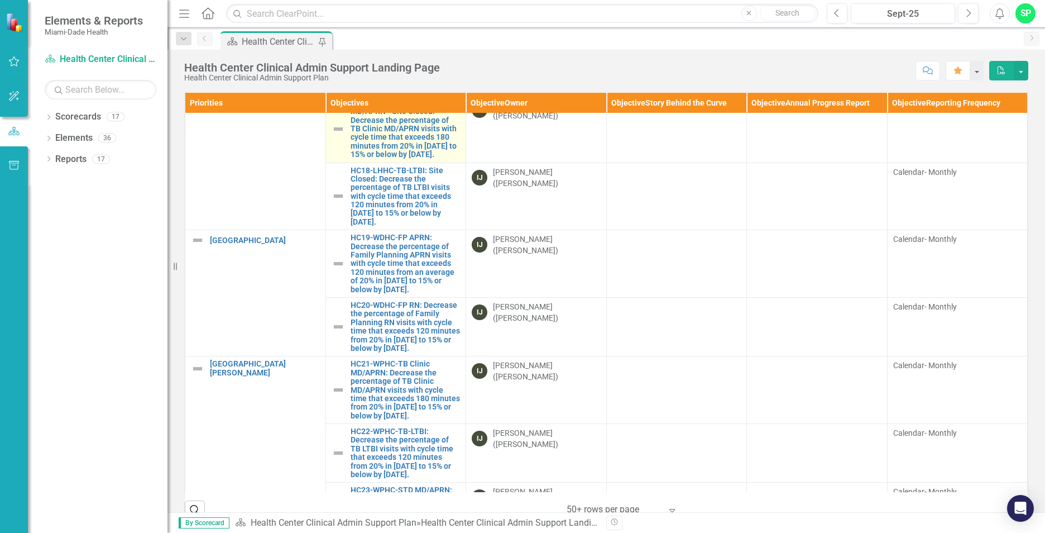
scroll to position [1228, 0]
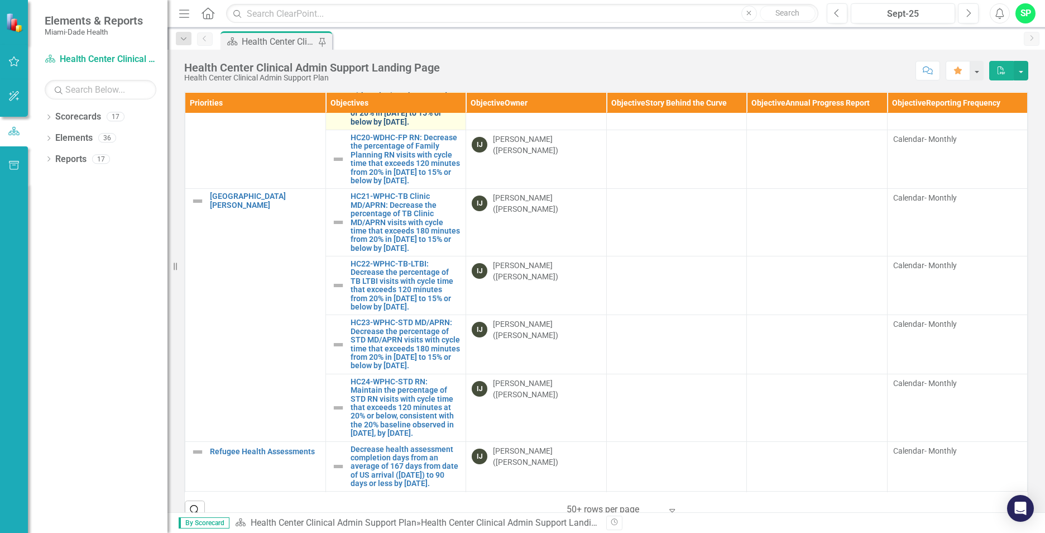
click at [418, 126] on link "HC19-WDHC-FP APRN: Decrease the percentage of Family Planning APRN visits with …" at bounding box center [406, 96] width 110 height 60
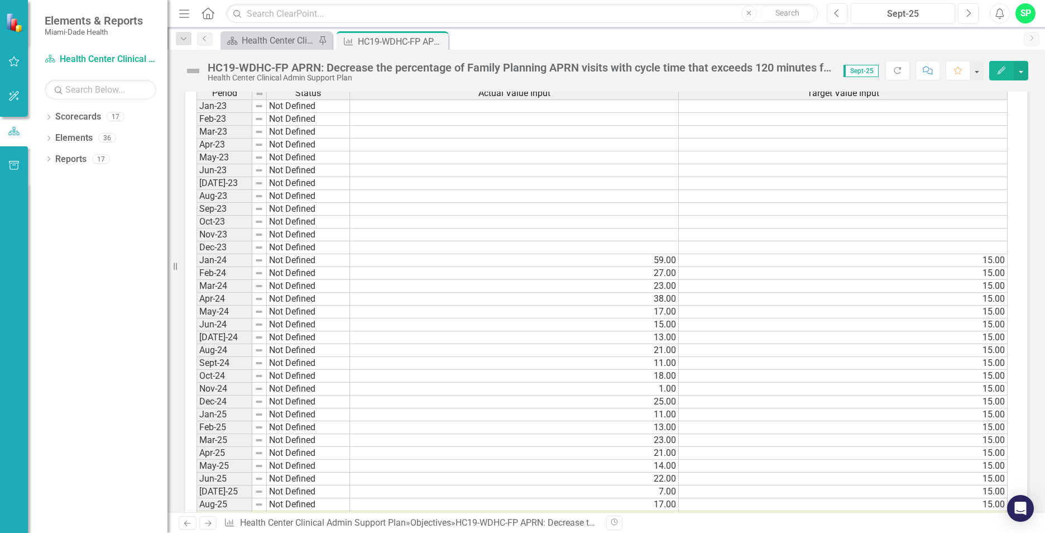
scroll to position [893, 0]
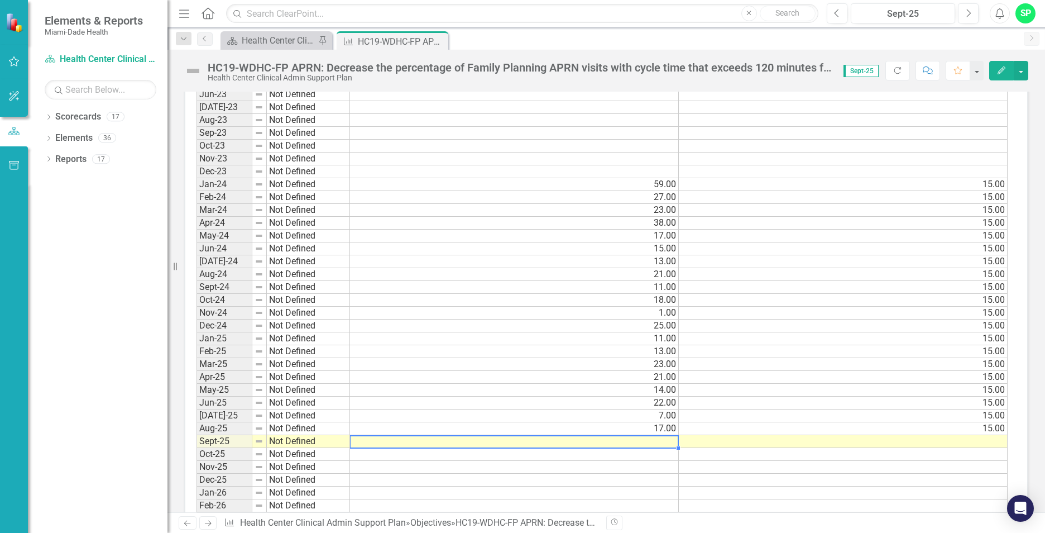
click at [666, 443] on td at bounding box center [514, 441] width 329 height 13
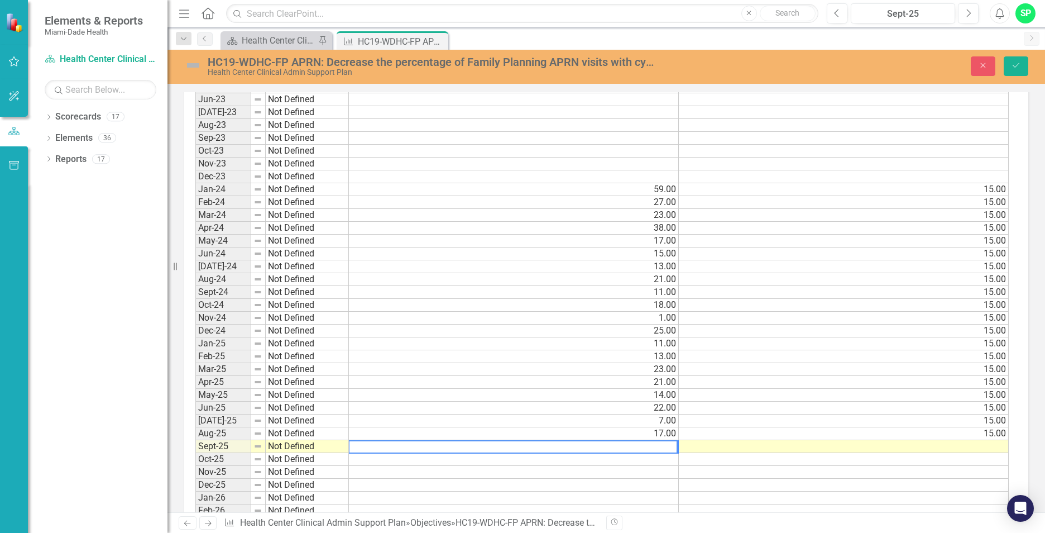
scroll to position [898, 0]
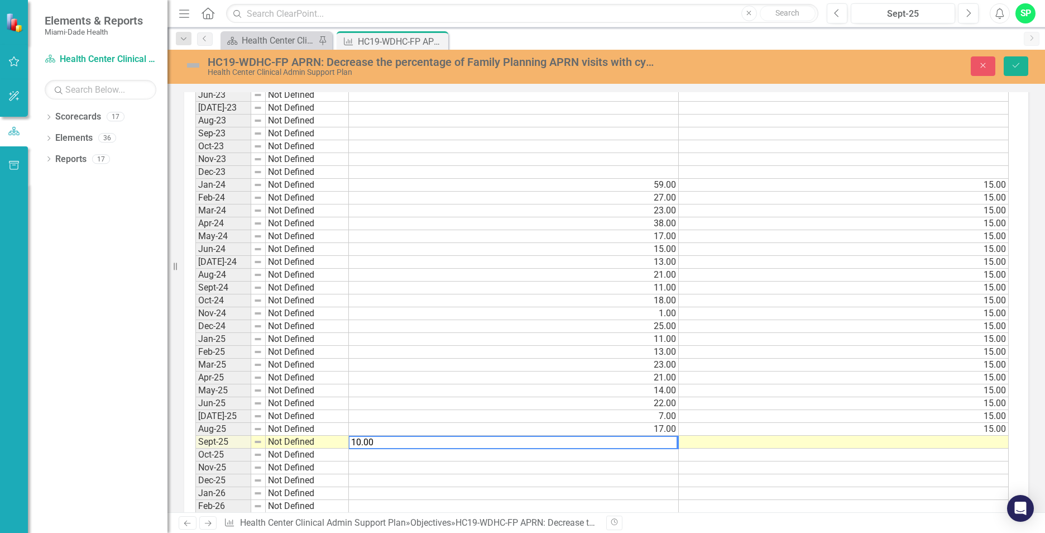
type textarea "10.00"
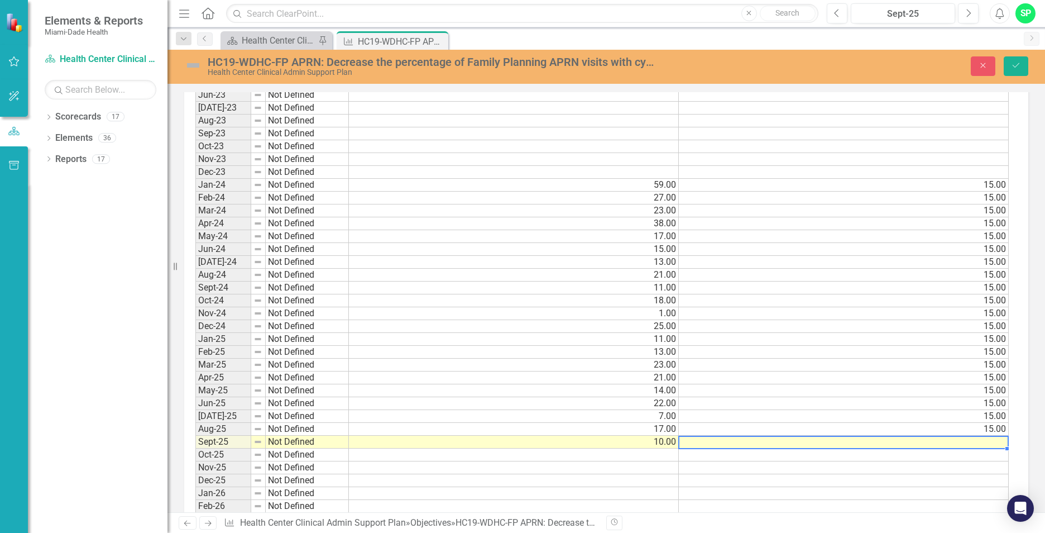
click at [856, 439] on td at bounding box center [844, 441] width 330 height 13
type textarea "15.00"
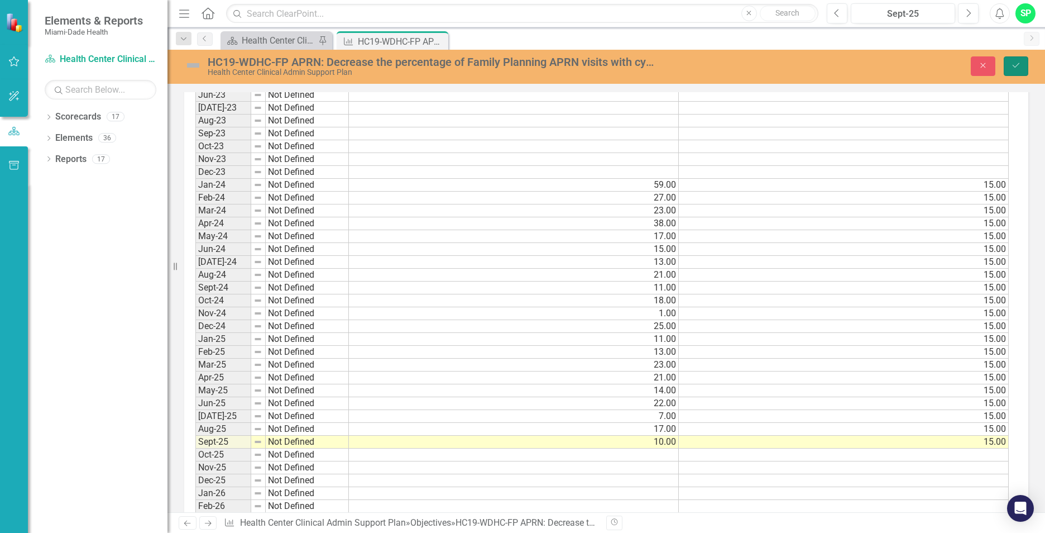
click at [1022, 68] on button "Save" at bounding box center [1016, 66] width 25 height 20
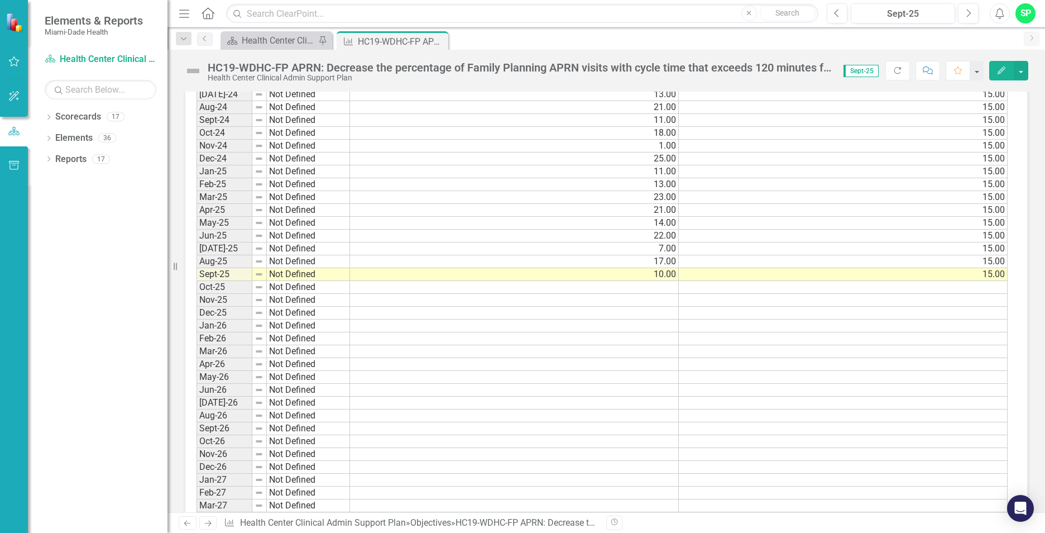
scroll to position [1116, 0]
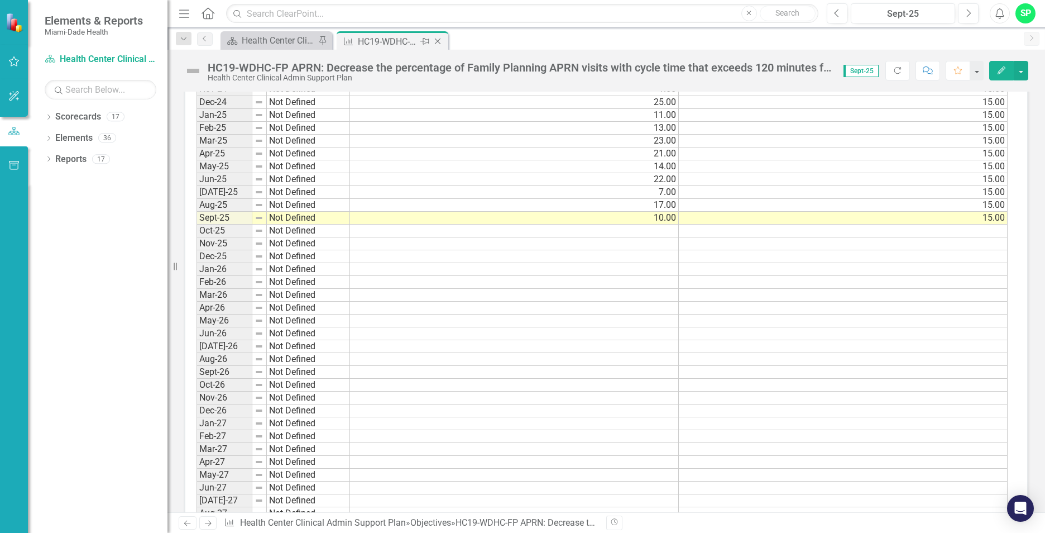
click at [440, 42] on icon "Close" at bounding box center [437, 41] width 11 height 9
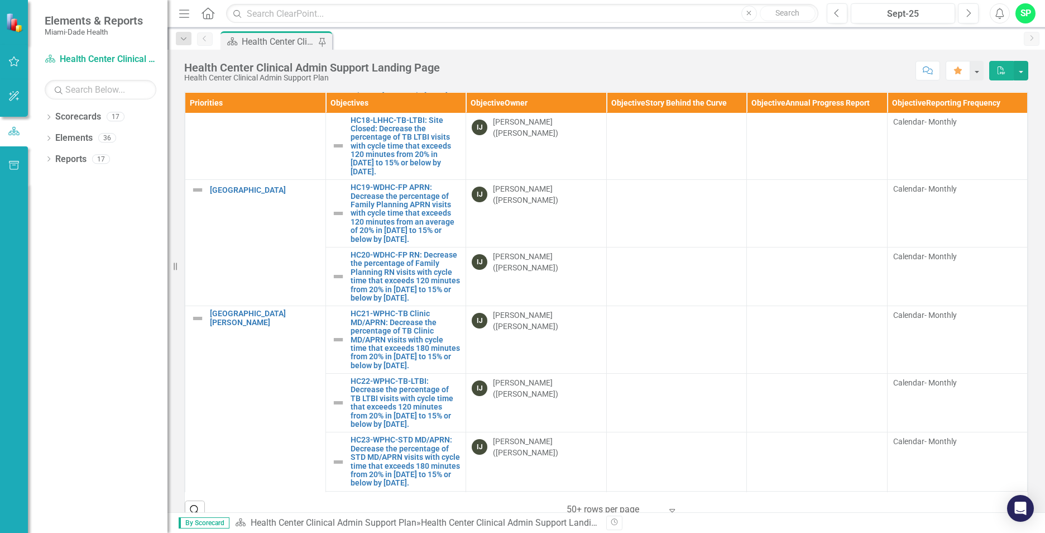
scroll to position [1172, 0]
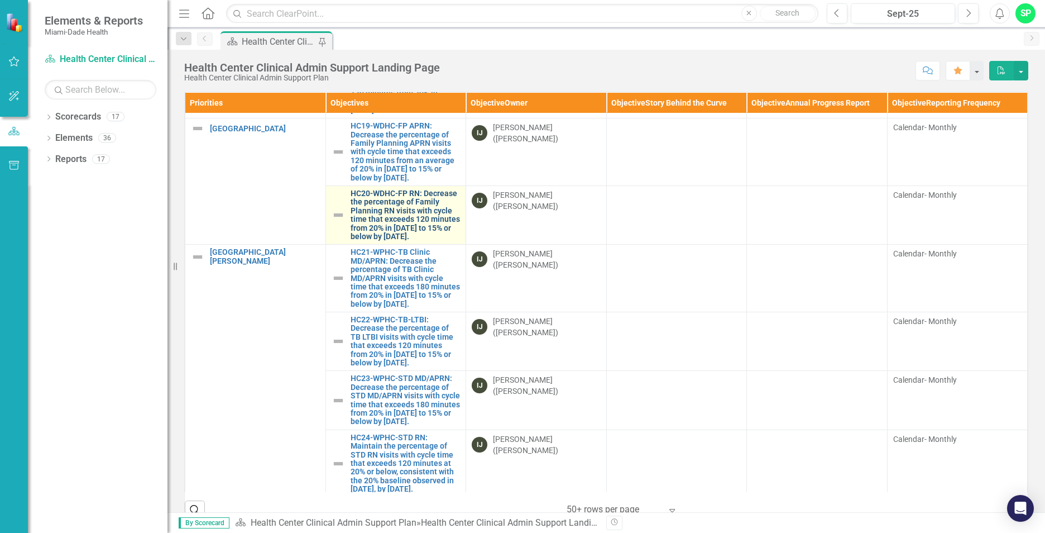
click at [402, 241] on link "HC20-WDHC-FP RN: Decrease the percentage of Family Planning RN visits with cycl…" at bounding box center [406, 214] width 110 height 51
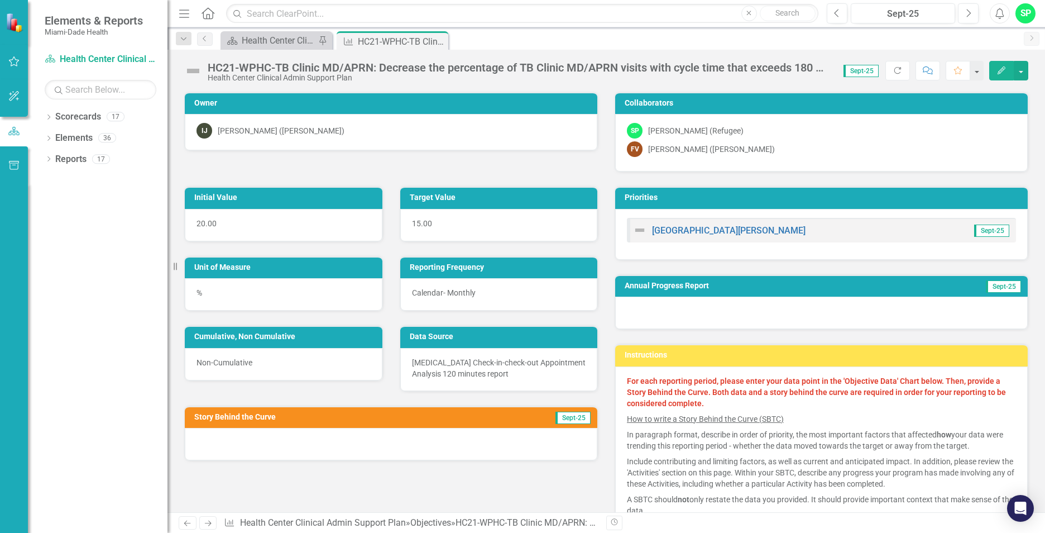
scroll to position [893, 0]
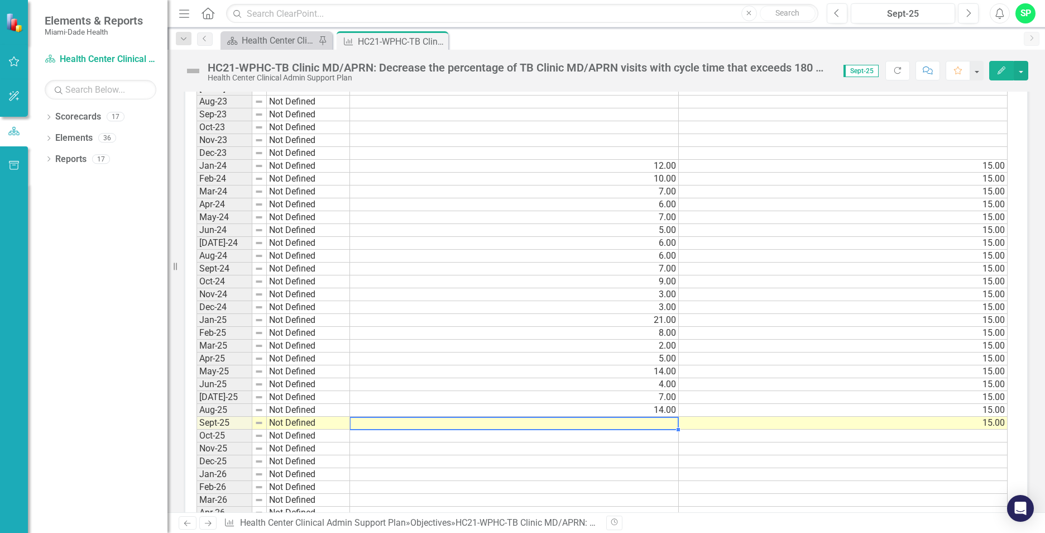
click at [673, 425] on td at bounding box center [514, 422] width 329 height 13
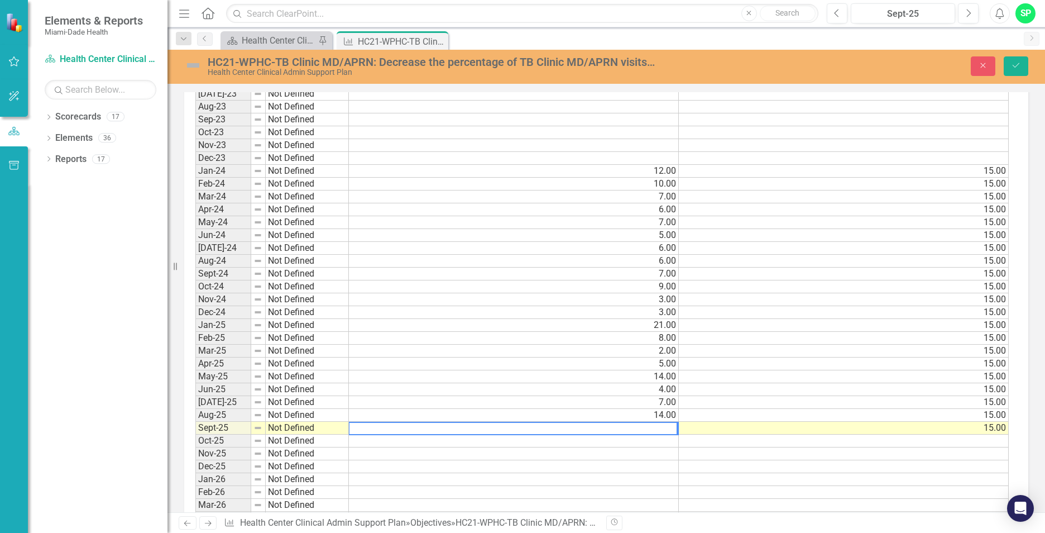
scroll to position [898, 0]
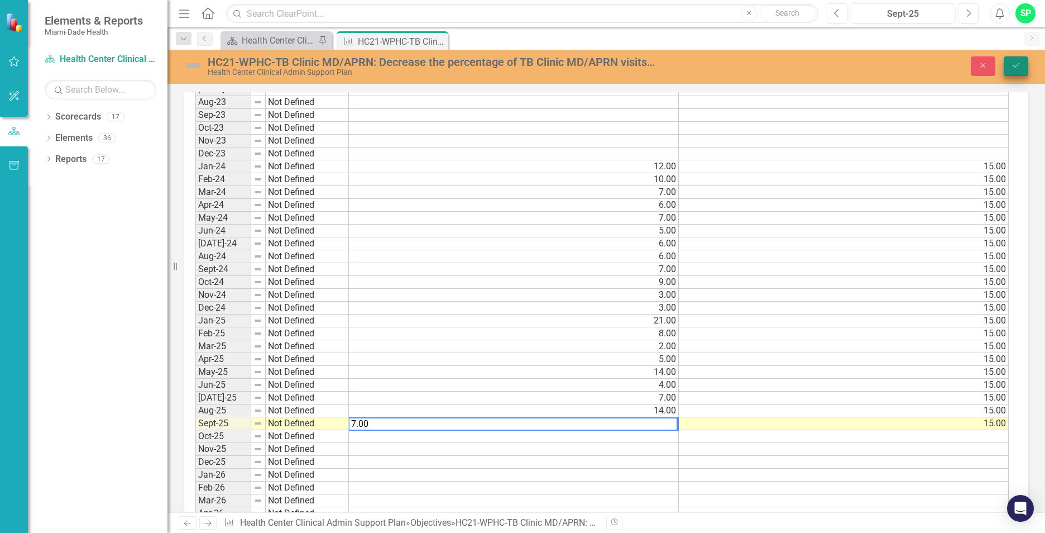
type textarea "7.00"
click at [1024, 71] on button "Save" at bounding box center [1016, 66] width 25 height 20
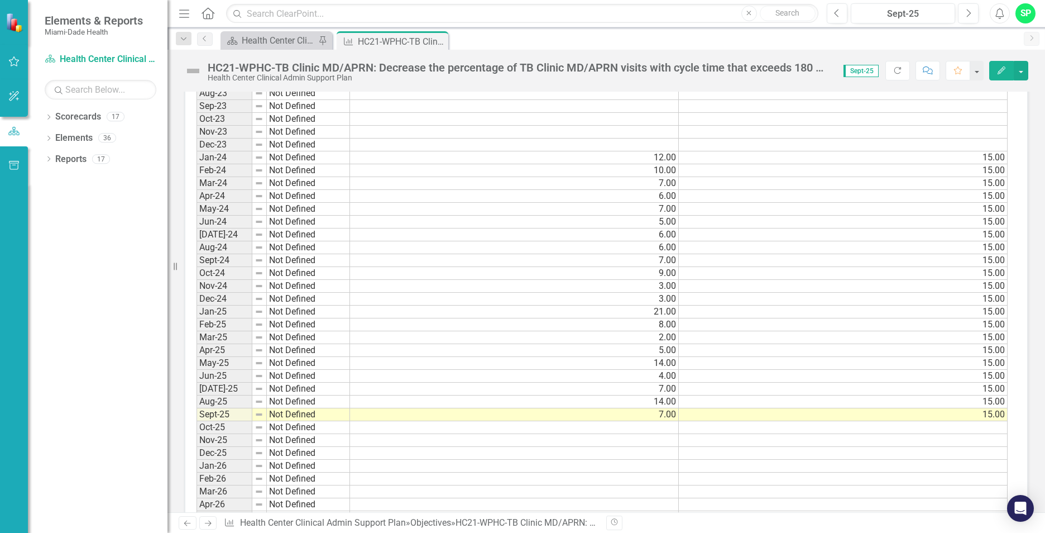
scroll to position [949, 0]
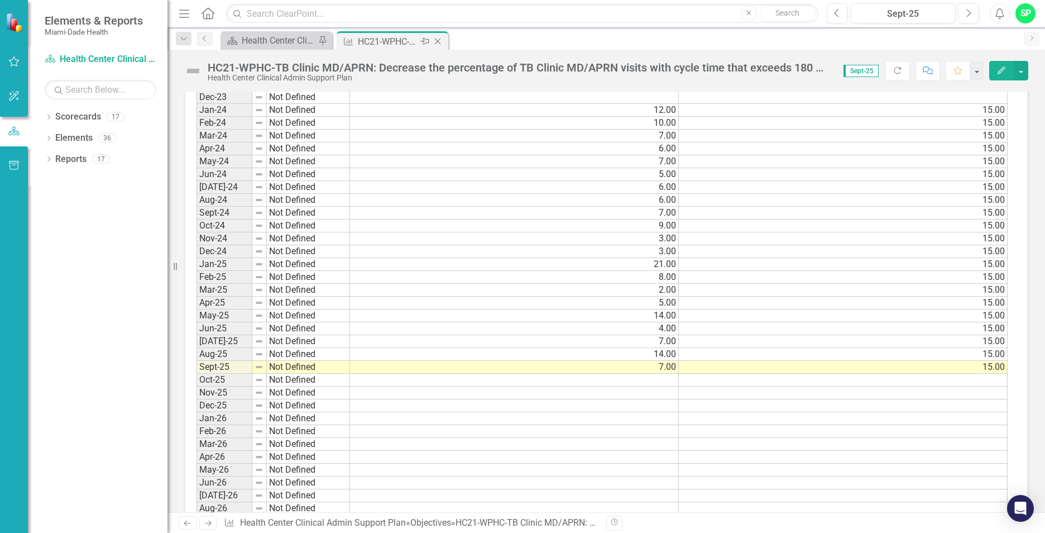
click at [441, 41] on icon "Close" at bounding box center [437, 41] width 11 height 9
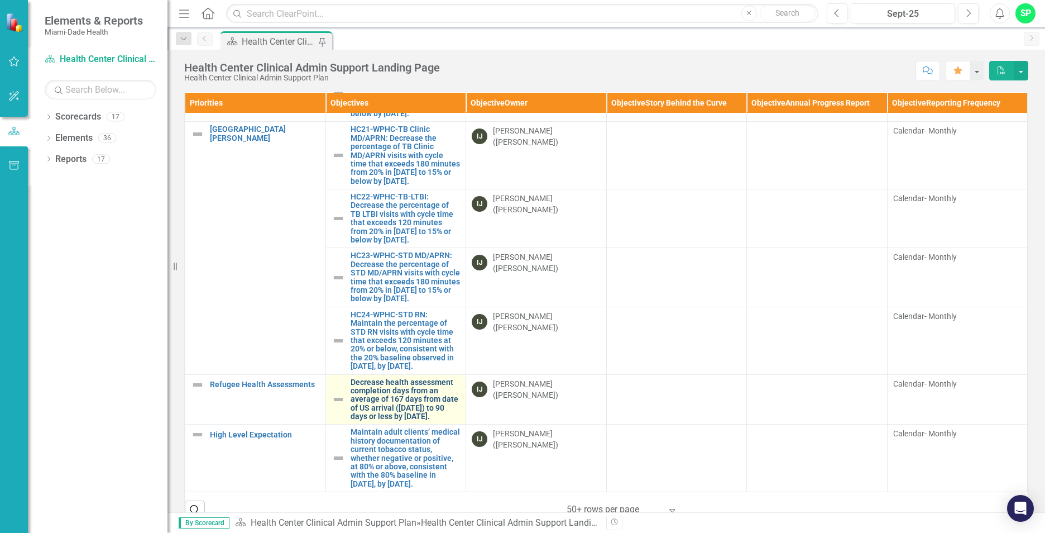
scroll to position [1396, 0]
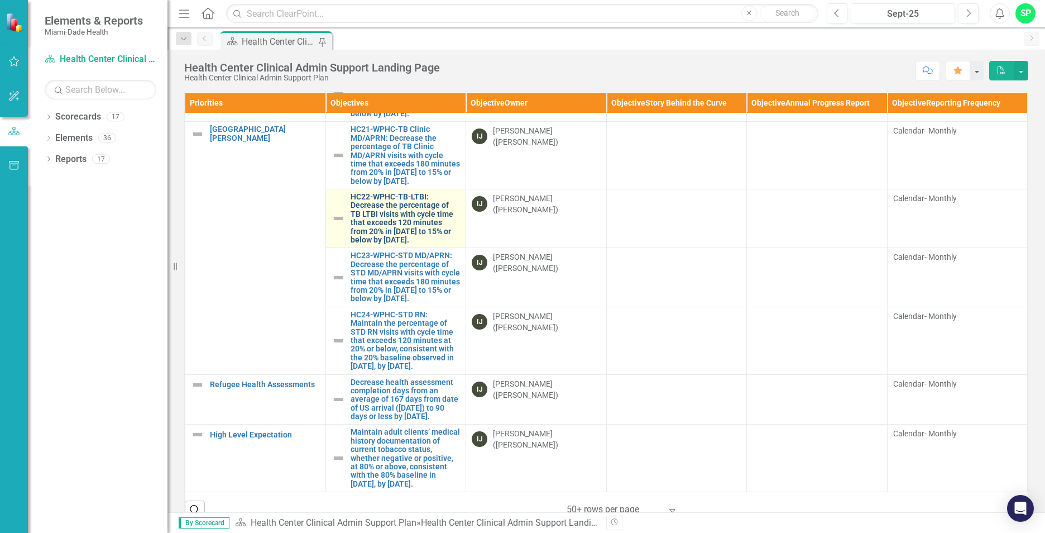
click at [370, 244] on link "HC22-WPHC-TB-LTBI: Decrease the percentage of TB LTBI visits with cycle time th…" at bounding box center [406, 218] width 110 height 51
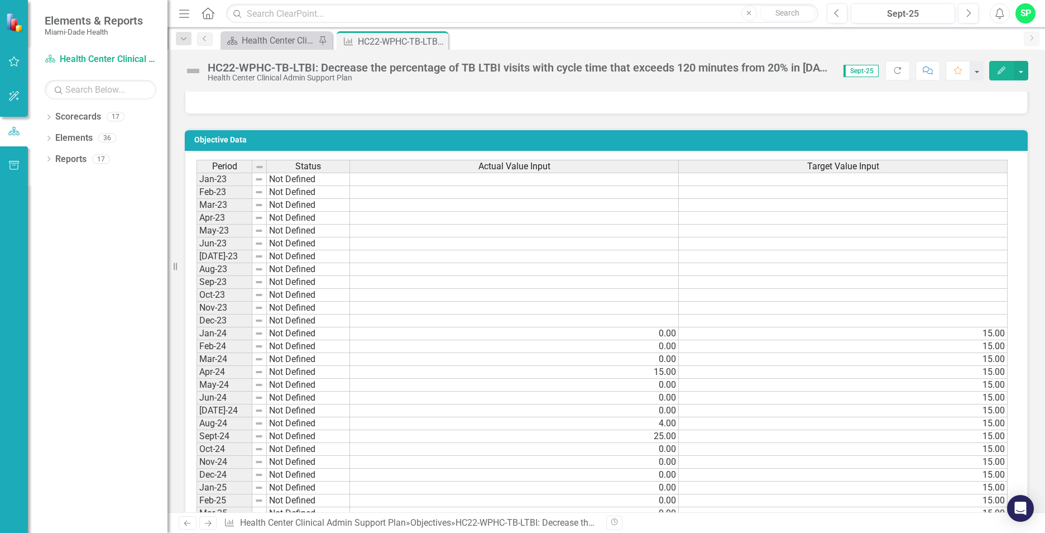
scroll to position [949, 0]
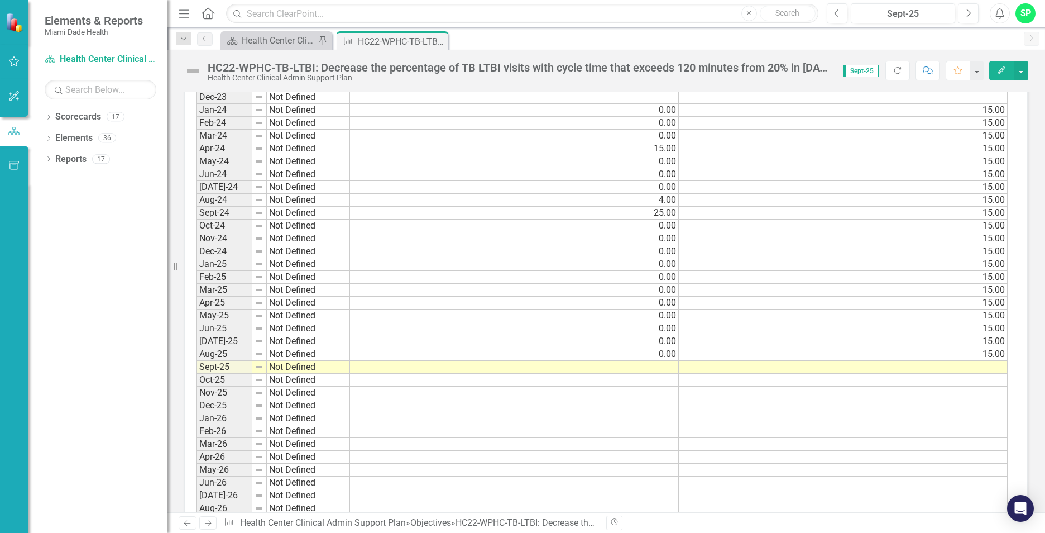
click at [669, 367] on td at bounding box center [514, 367] width 329 height 13
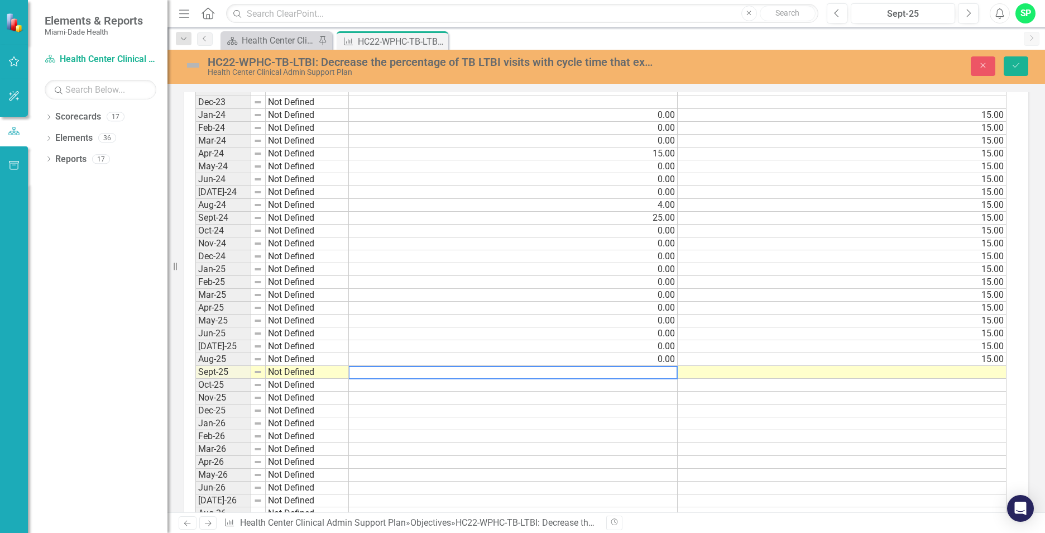
scroll to position [953, 0]
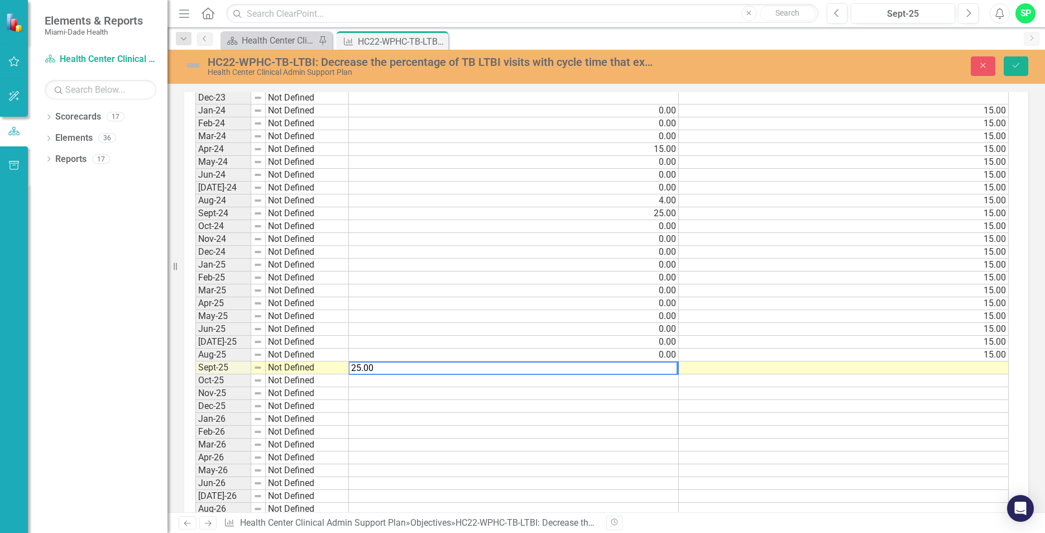
type textarea "25.00"
click at [937, 371] on td at bounding box center [844, 367] width 330 height 13
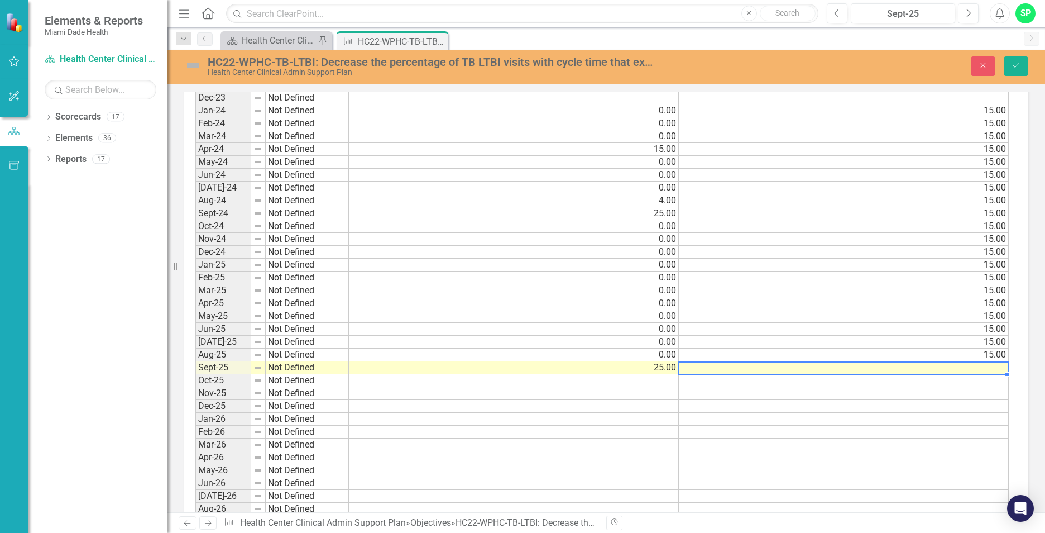
click at [937, 371] on td at bounding box center [844, 367] width 330 height 13
type textarea "15.00"
click at [1024, 71] on button "Save" at bounding box center [1016, 66] width 25 height 20
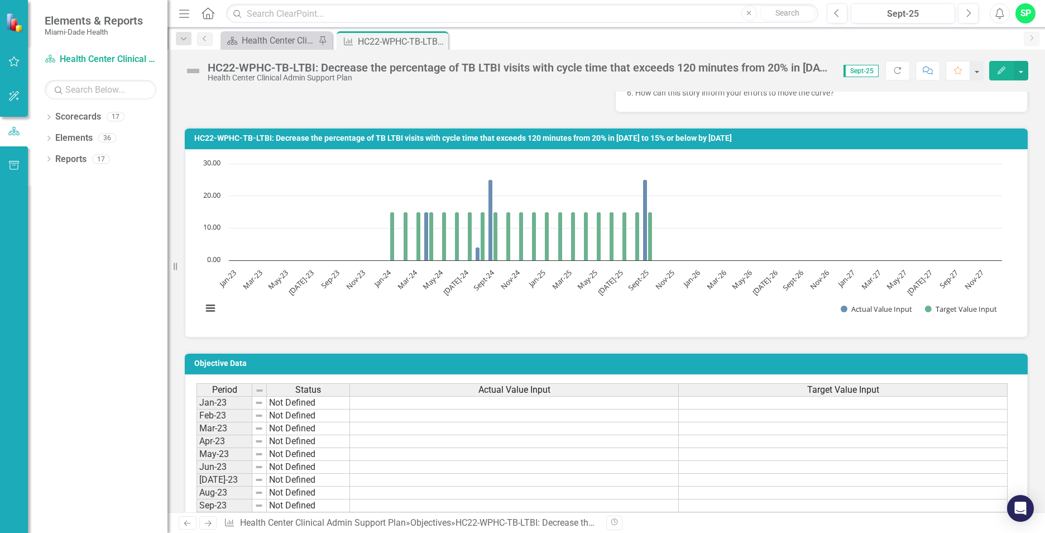
scroll to position [949, 0]
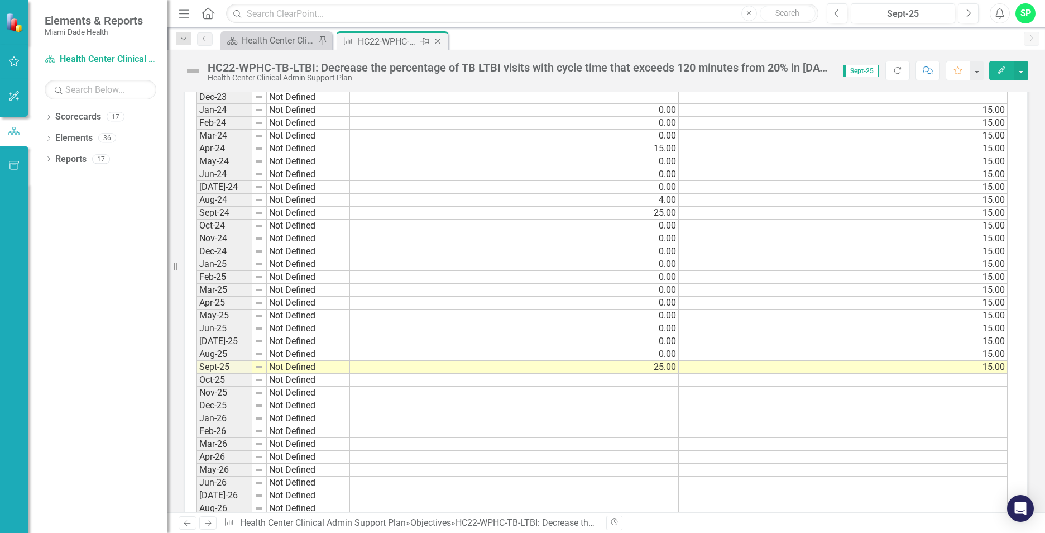
click at [439, 41] on icon "Close" at bounding box center [437, 41] width 11 height 9
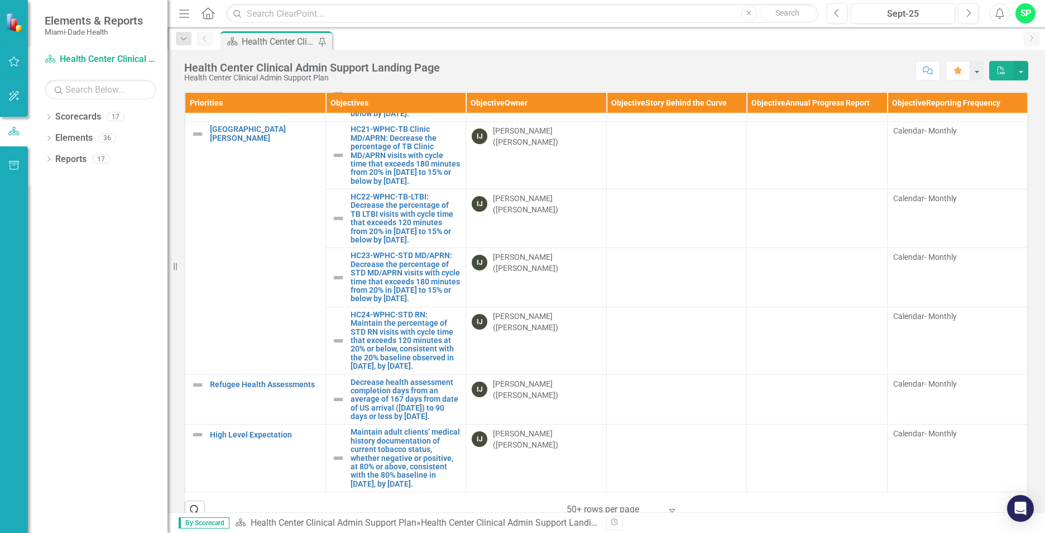
scroll to position [1420, 0]
click at [401, 303] on link "HC23-WPHC-STD MD/APRN: Decrease the percentage of STD MD/APRN visits with cycle…" at bounding box center [406, 276] width 110 height 51
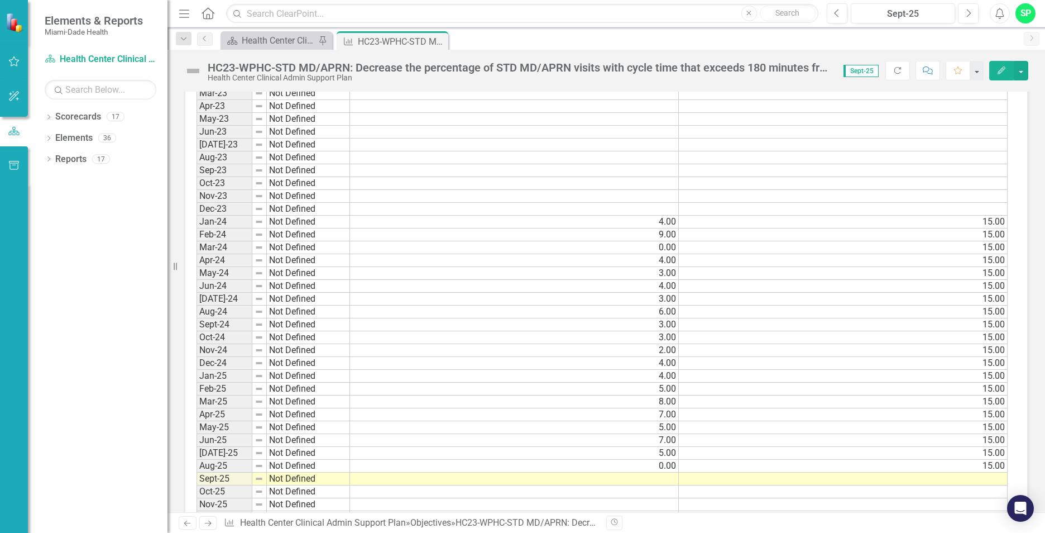
scroll to position [949, 0]
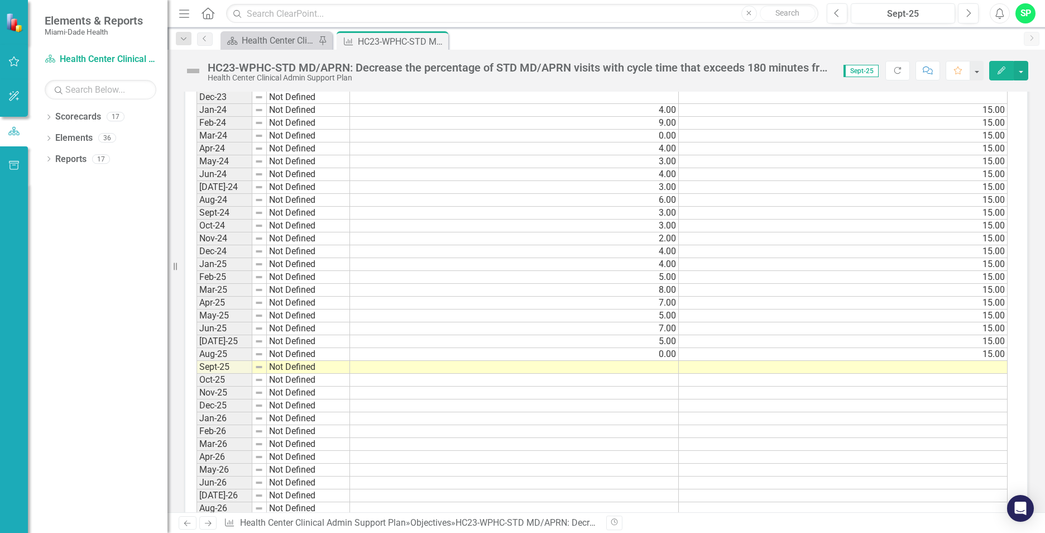
click at [660, 366] on td at bounding box center [514, 367] width 329 height 13
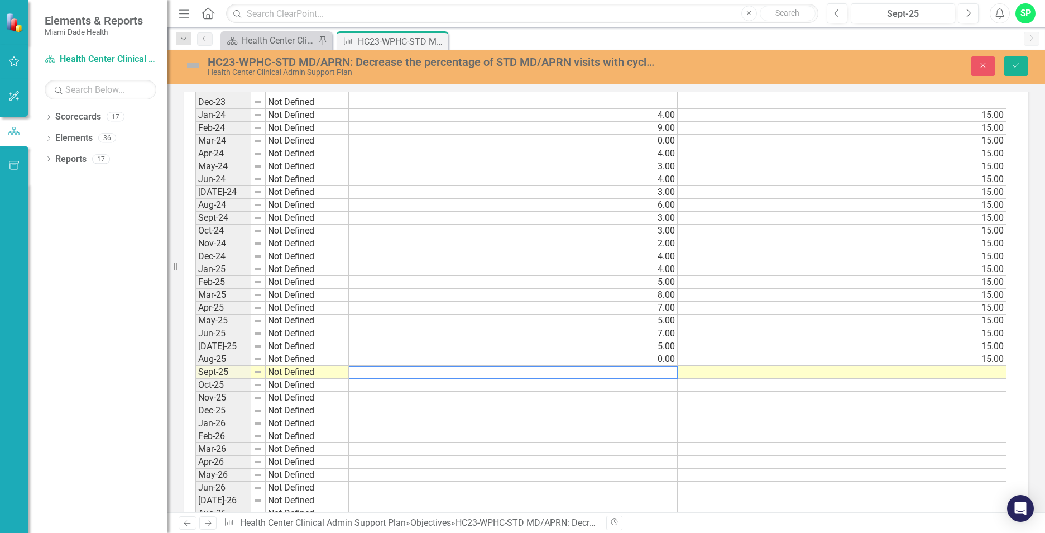
scroll to position [953, 0]
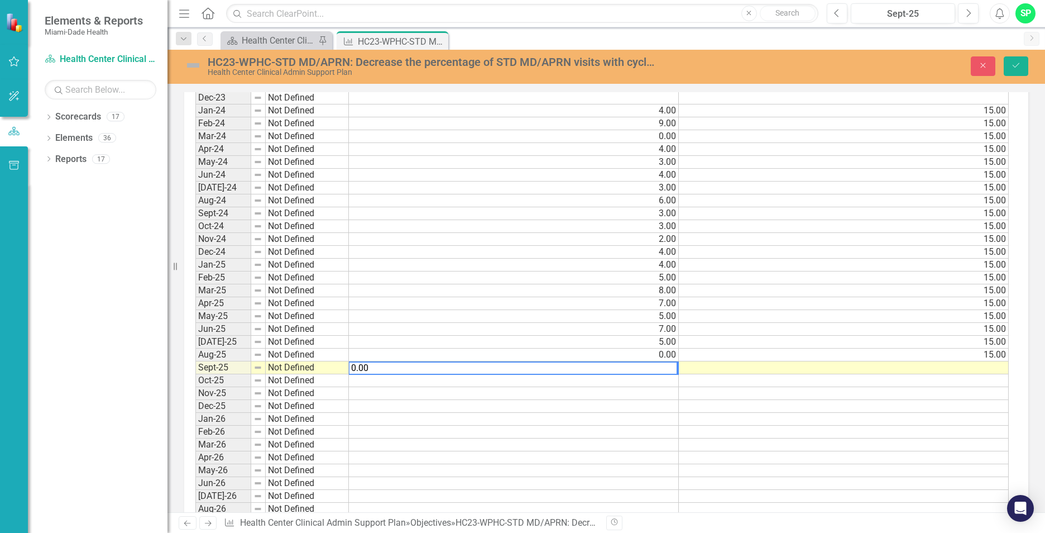
type textarea "0.00"
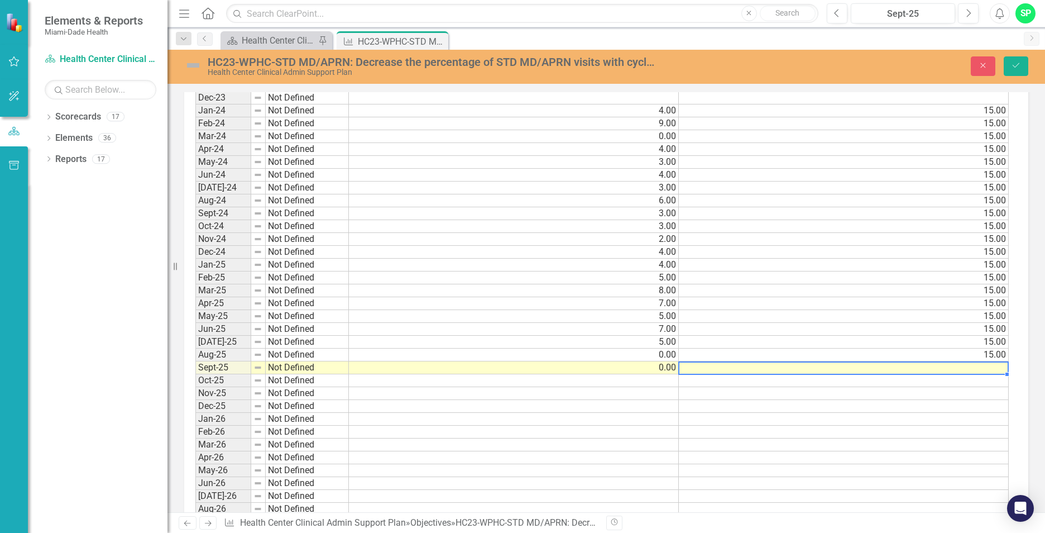
click at [966, 367] on td at bounding box center [844, 367] width 330 height 13
type textarea "15.00"
click at [1020, 64] on icon "Save" at bounding box center [1016, 65] width 10 height 8
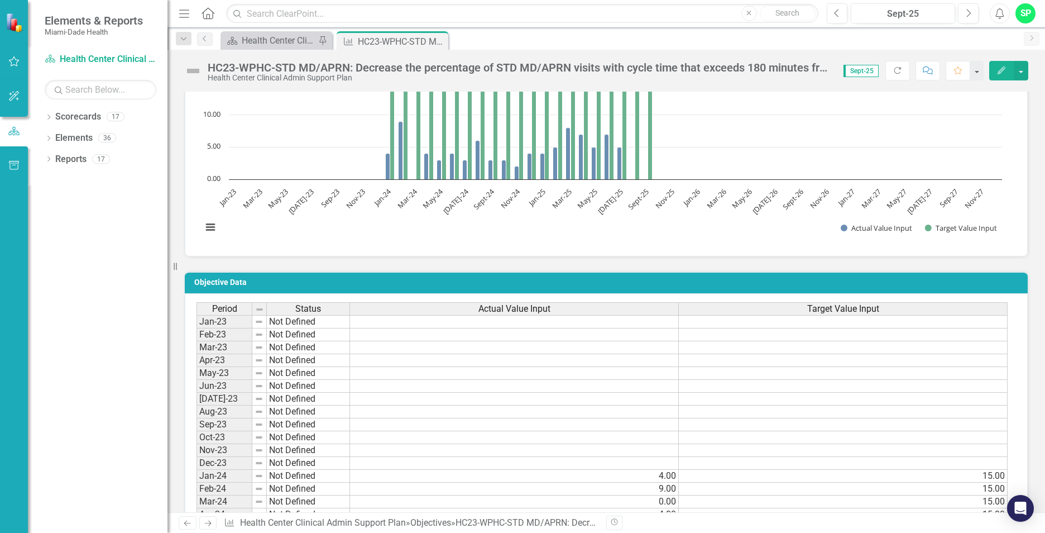
scroll to position [893, 0]
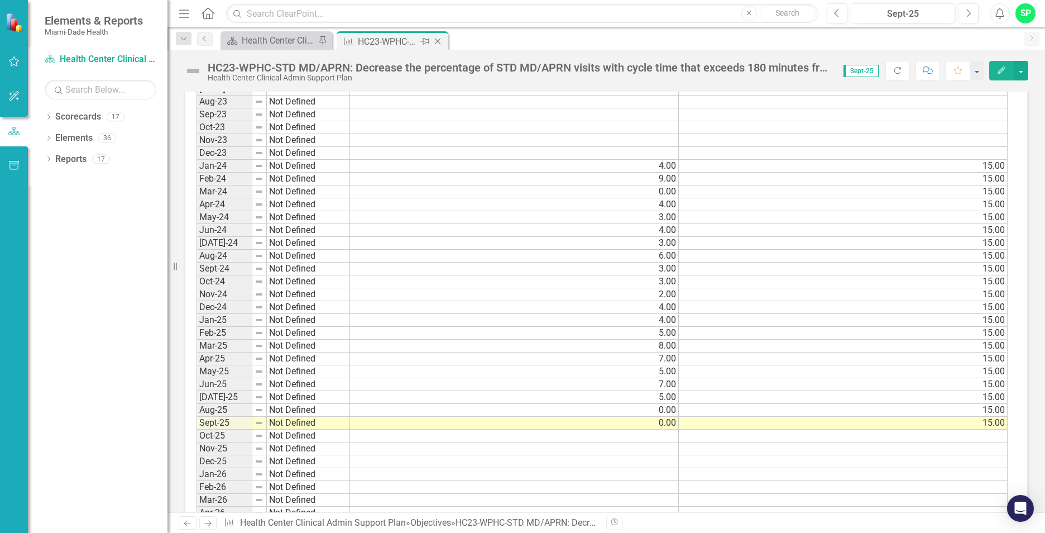
click at [435, 40] on icon "Close" at bounding box center [437, 41] width 11 height 9
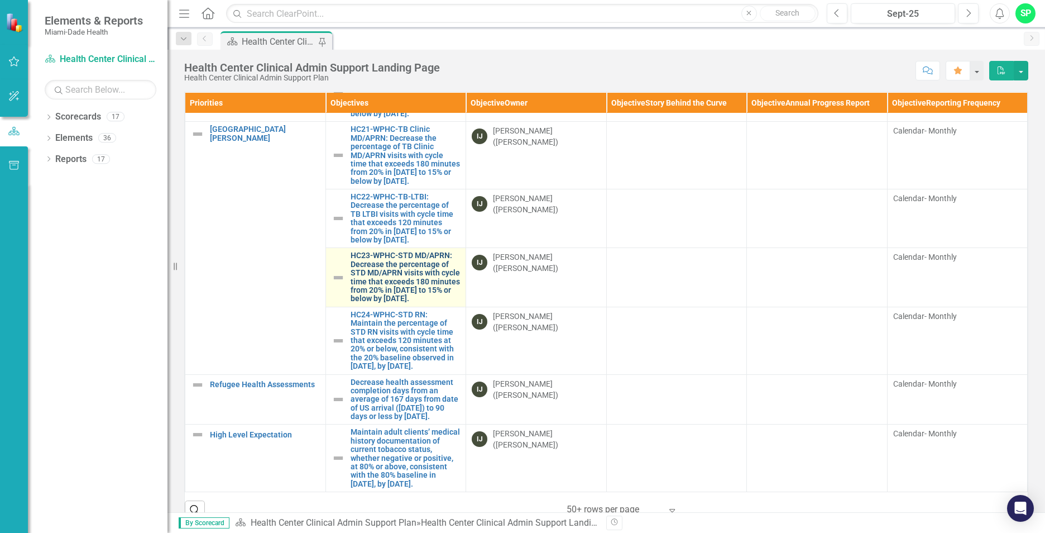
scroll to position [1475, 0]
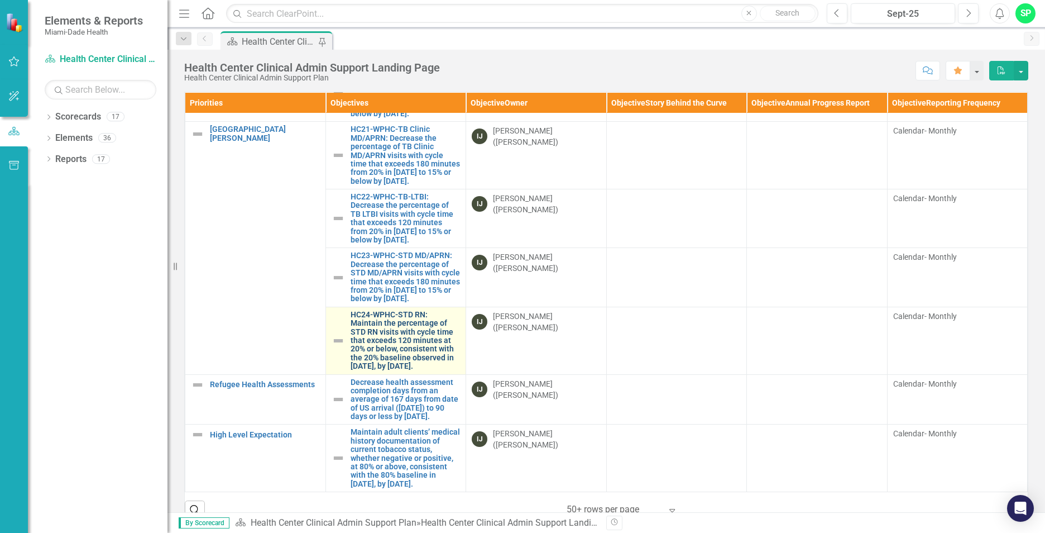
click at [409, 310] on link "HC24-WPHC-STD RN: Maintain the percentage of STD RN visits with cycle time that…" at bounding box center [406, 340] width 110 height 60
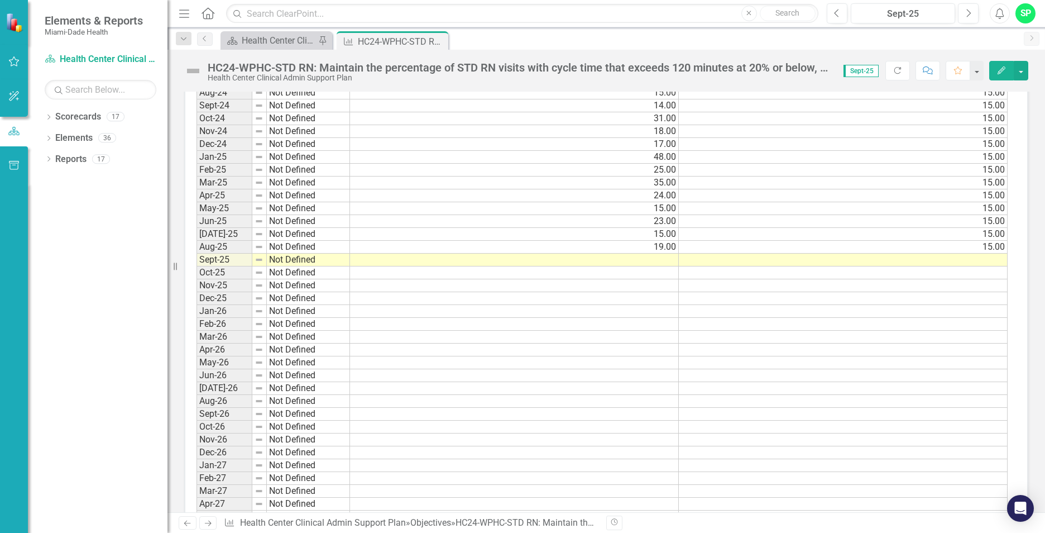
scroll to position [1061, 0]
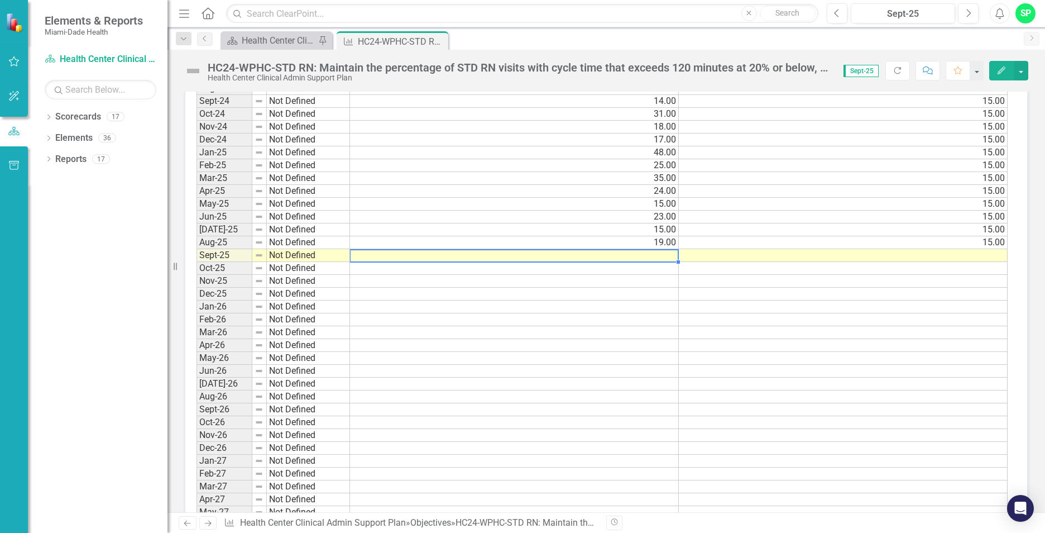
click at [661, 252] on td at bounding box center [514, 255] width 329 height 13
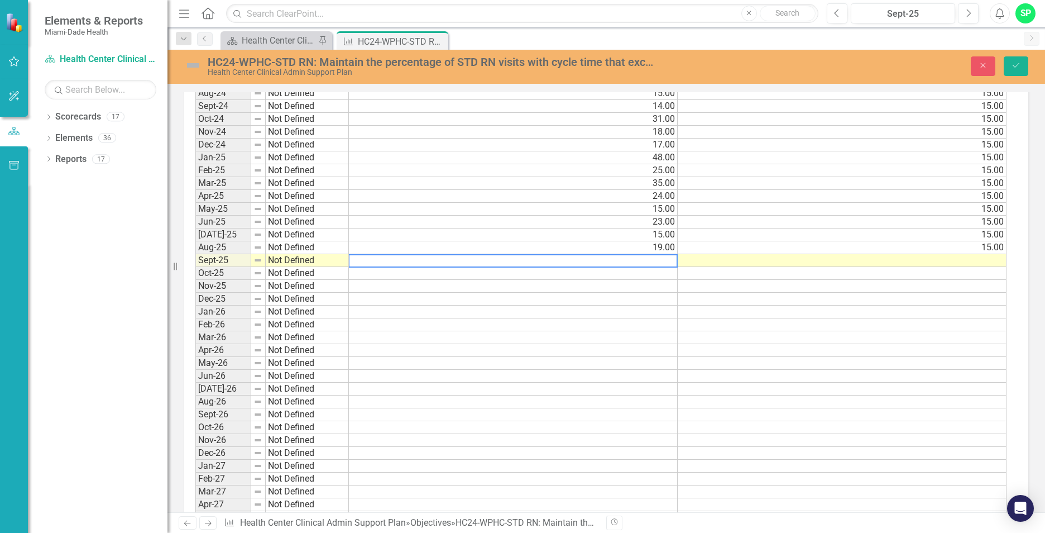
scroll to position [1065, 0]
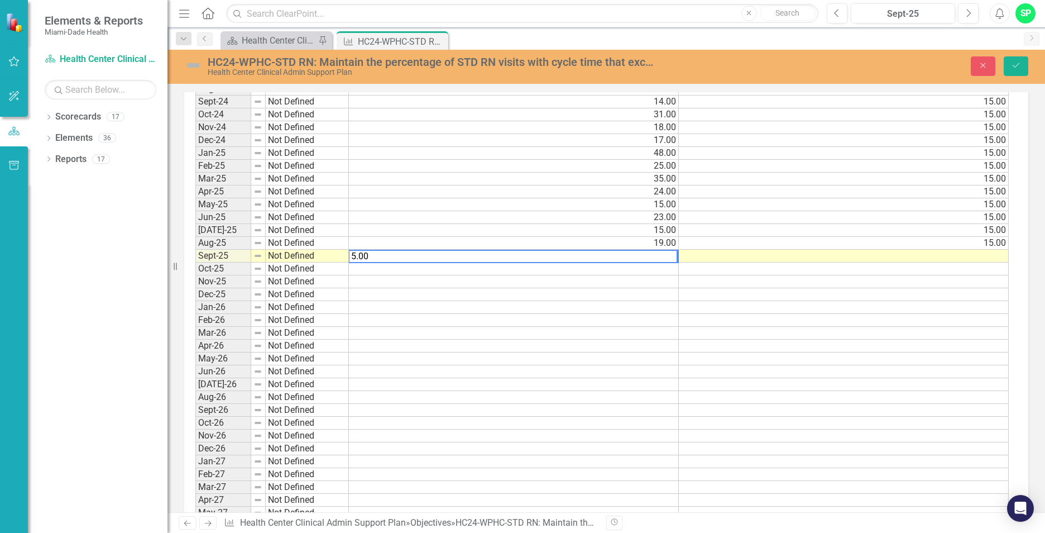
type textarea "5.00"
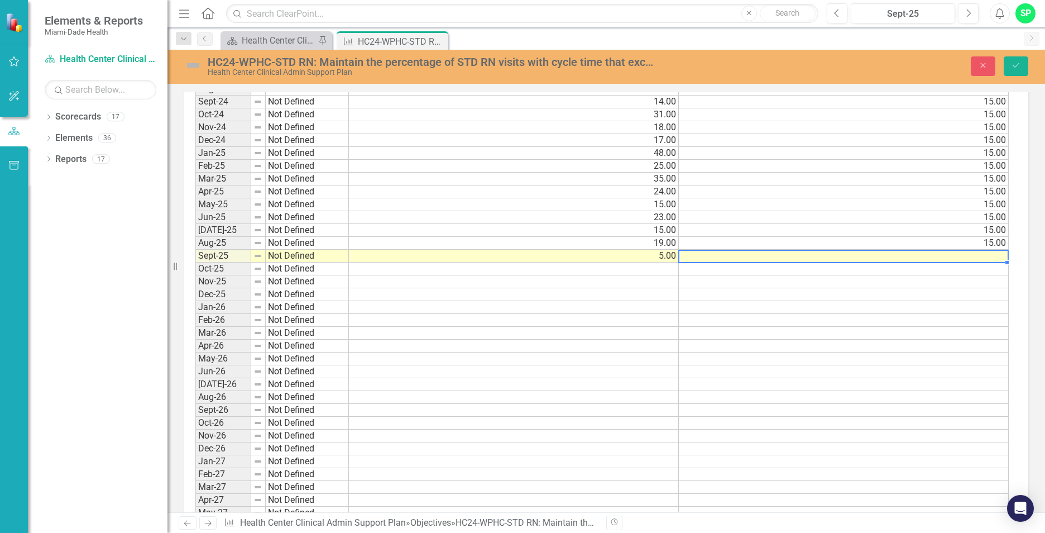
click at [901, 260] on td at bounding box center [844, 256] width 330 height 13
type textarea "15.00"
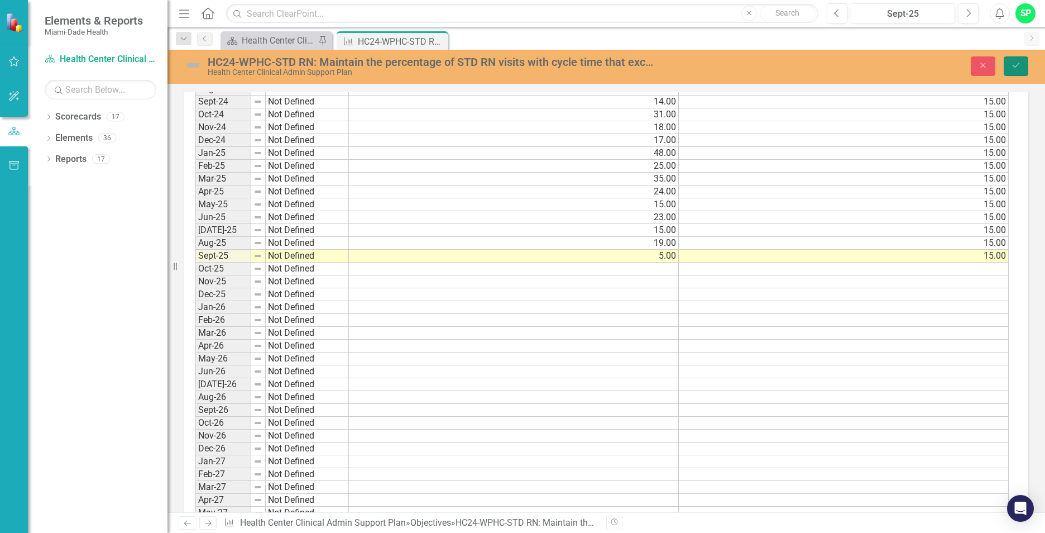
click at [1015, 72] on button "Save" at bounding box center [1016, 66] width 25 height 20
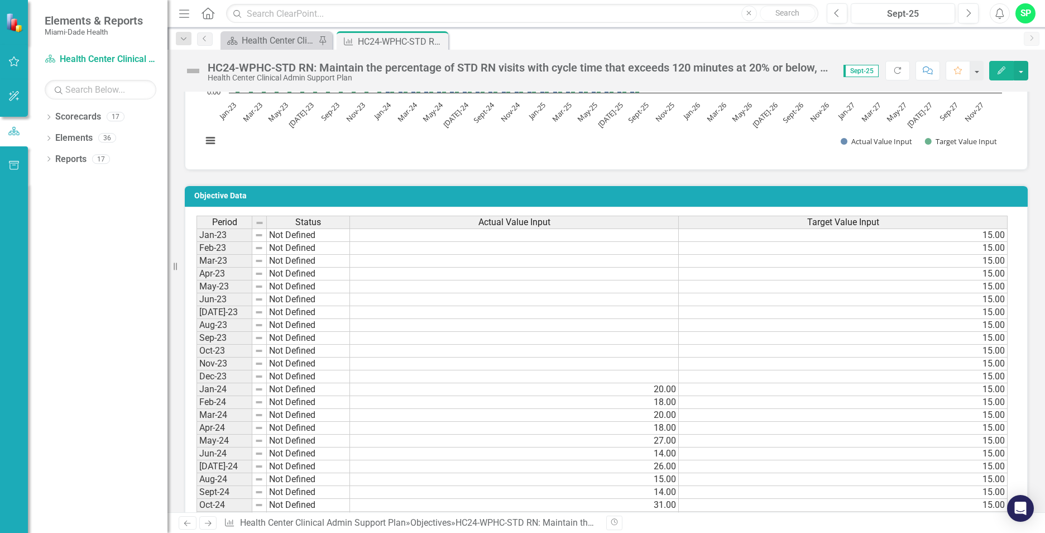
scroll to position [1116, 0]
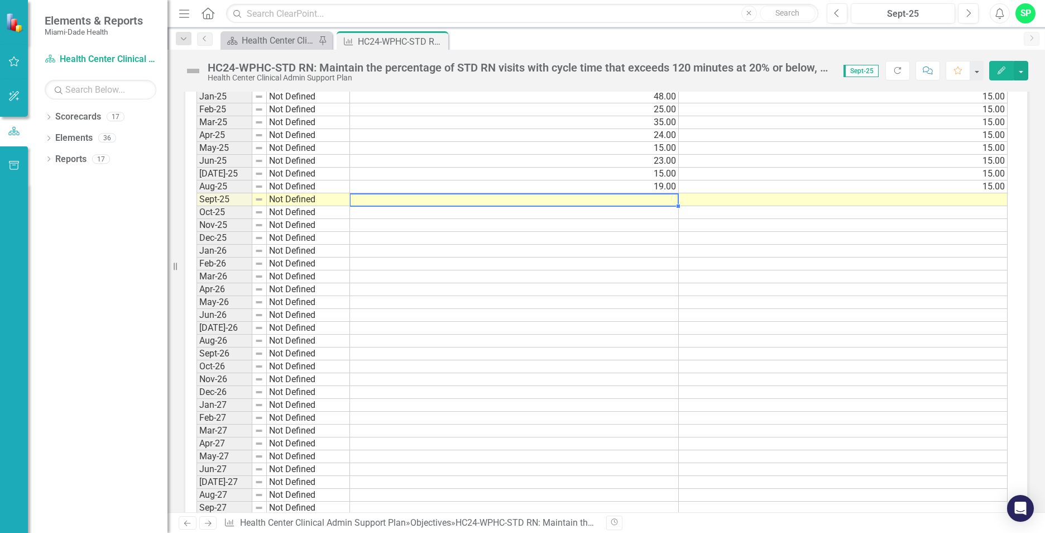
click at [668, 198] on td at bounding box center [514, 199] width 329 height 13
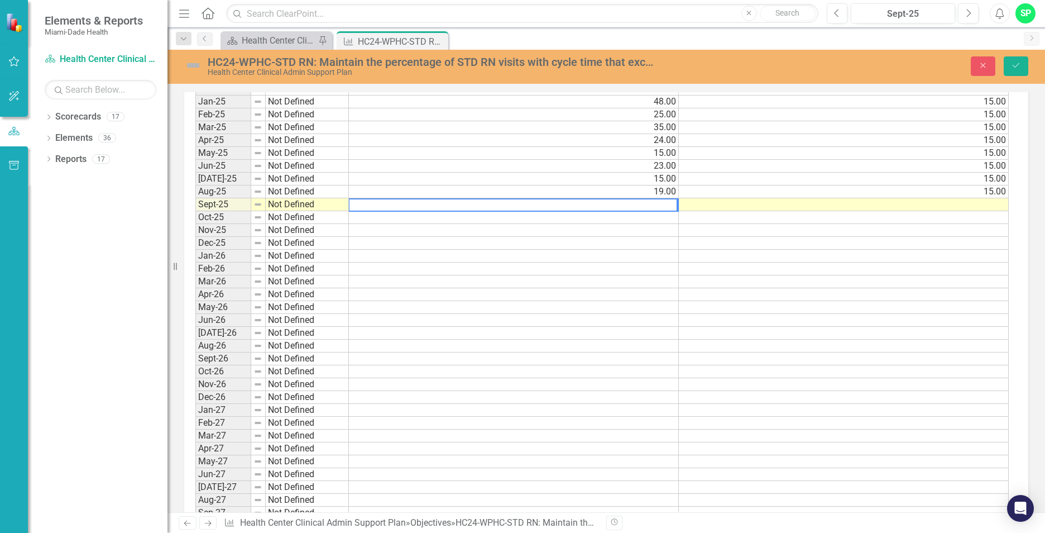
scroll to position [1121, 0]
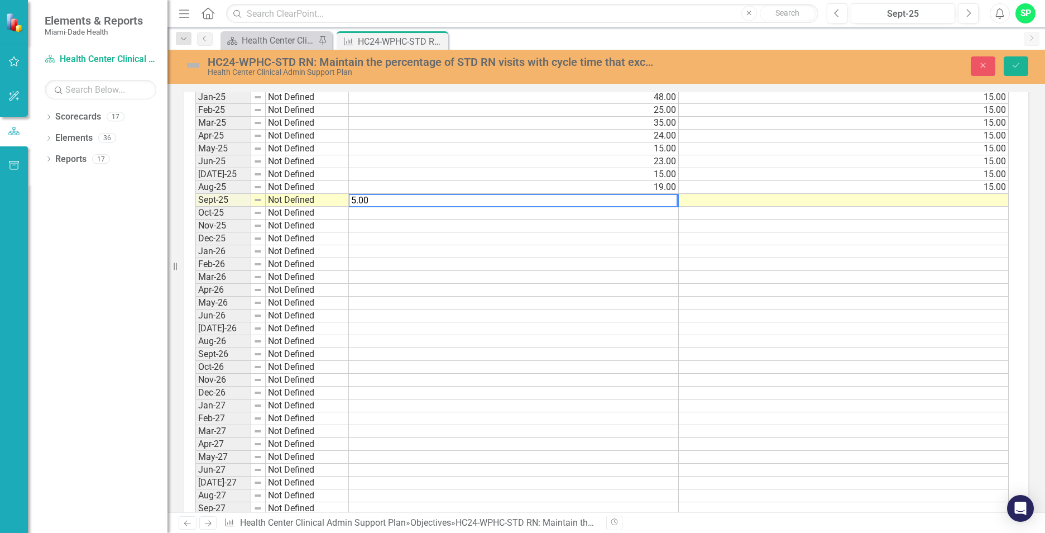
type textarea "5.00"
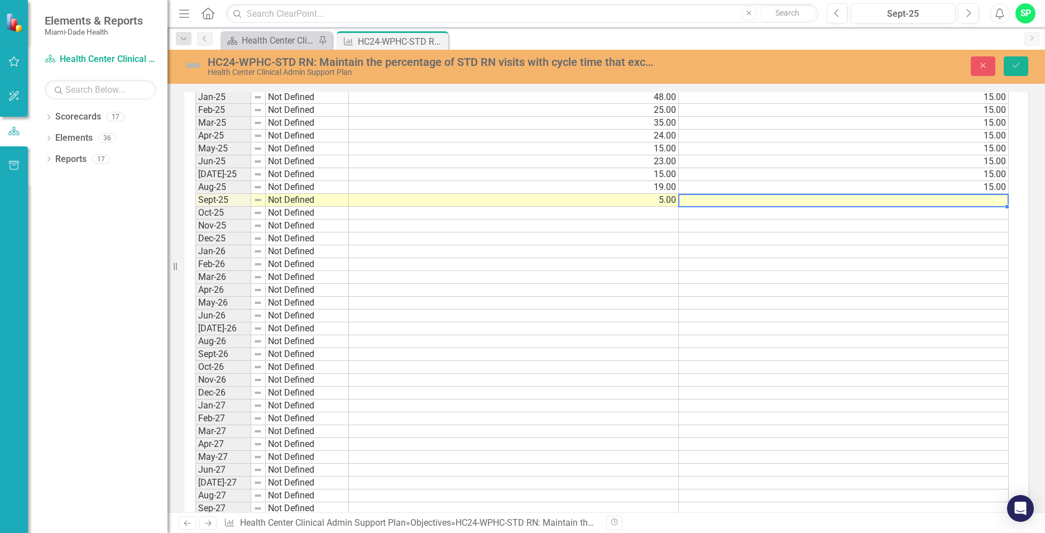
click at [977, 200] on td at bounding box center [844, 200] width 330 height 13
type textarea "15.00"
click at [1015, 70] on button "Save" at bounding box center [1016, 66] width 25 height 20
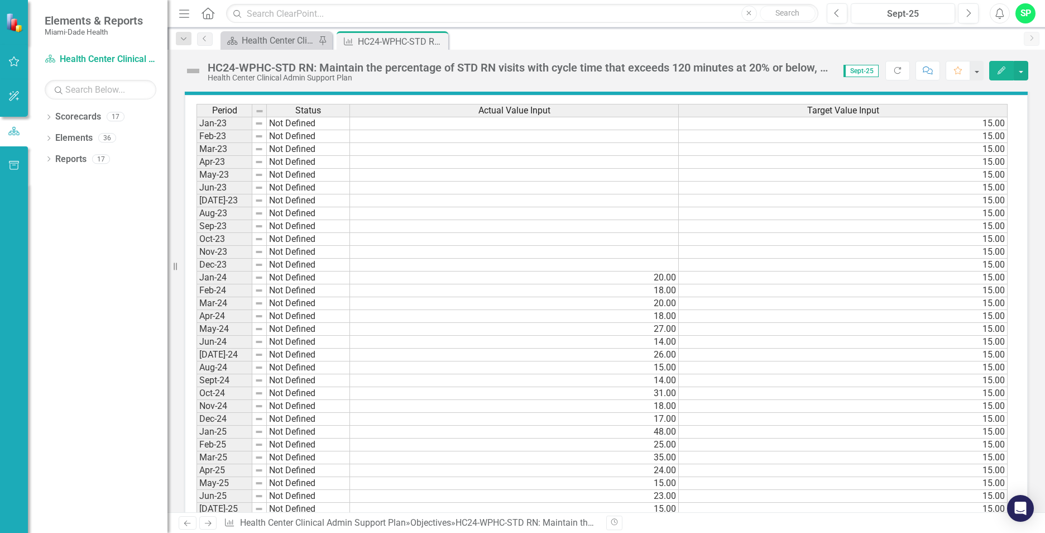
scroll to position [949, 0]
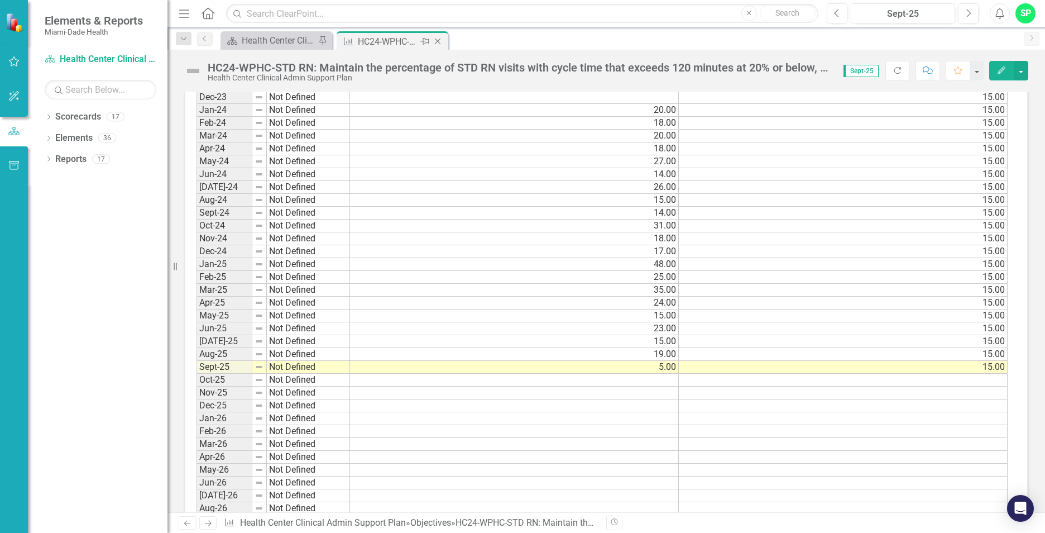
click at [438, 39] on icon "Close" at bounding box center [437, 41] width 11 height 9
